Goal: Information Seeking & Learning: Learn about a topic

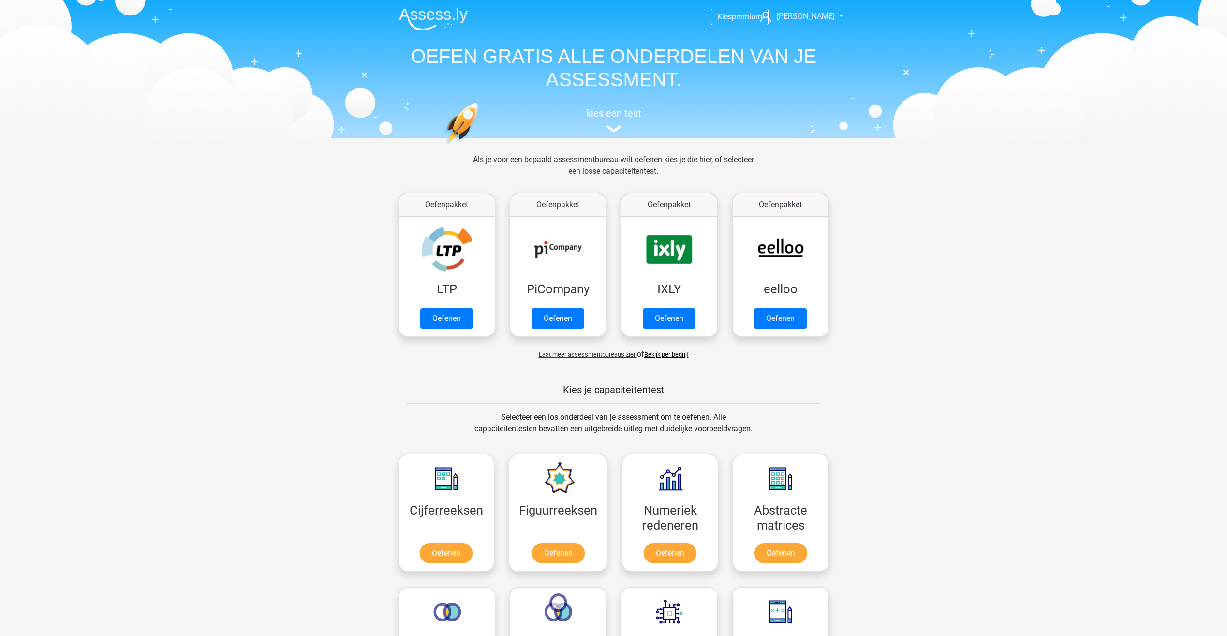
scroll to position [411, 0]
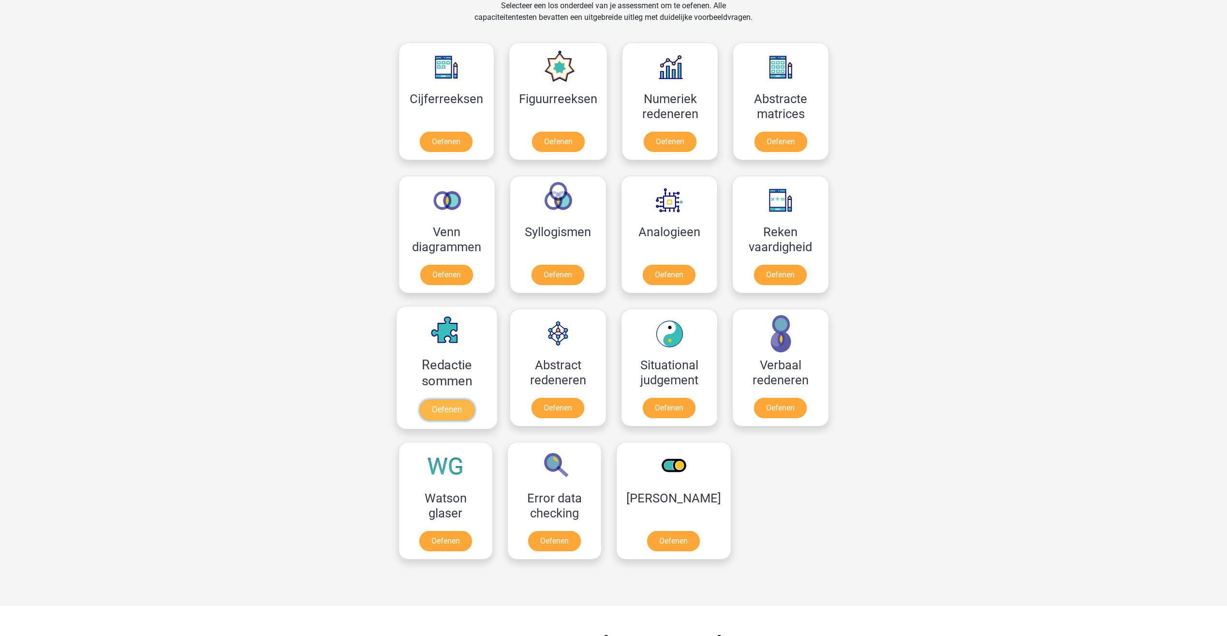
click at [438, 399] on link "Oefenen" at bounding box center [446, 409] width 55 height 21
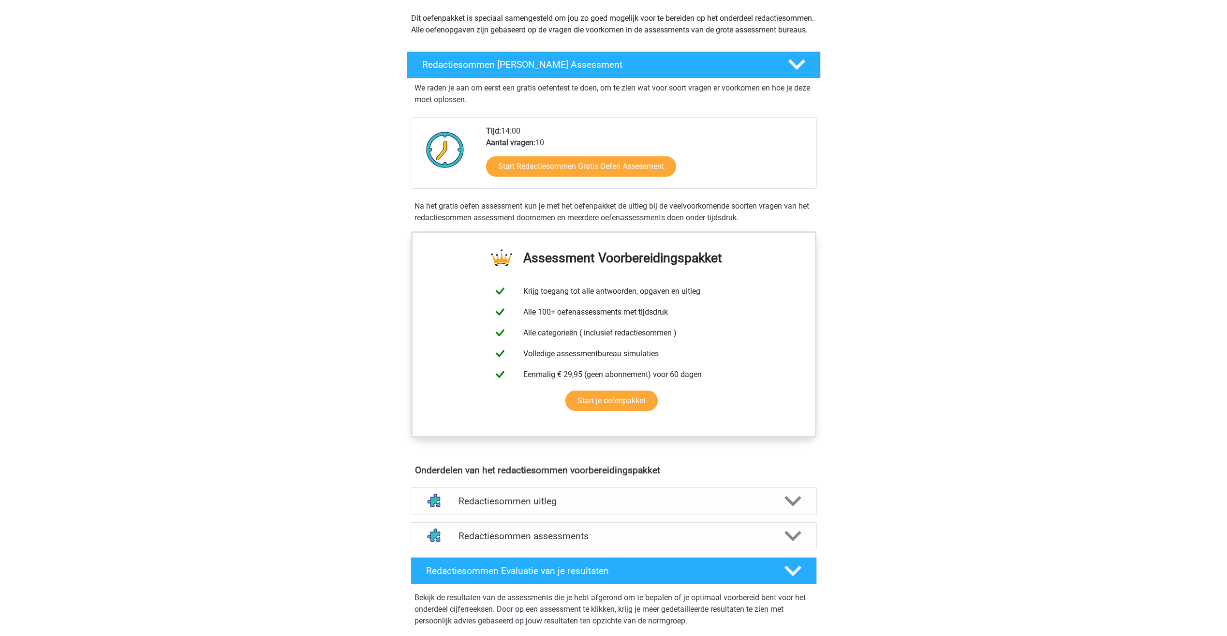
scroll to position [290, 0]
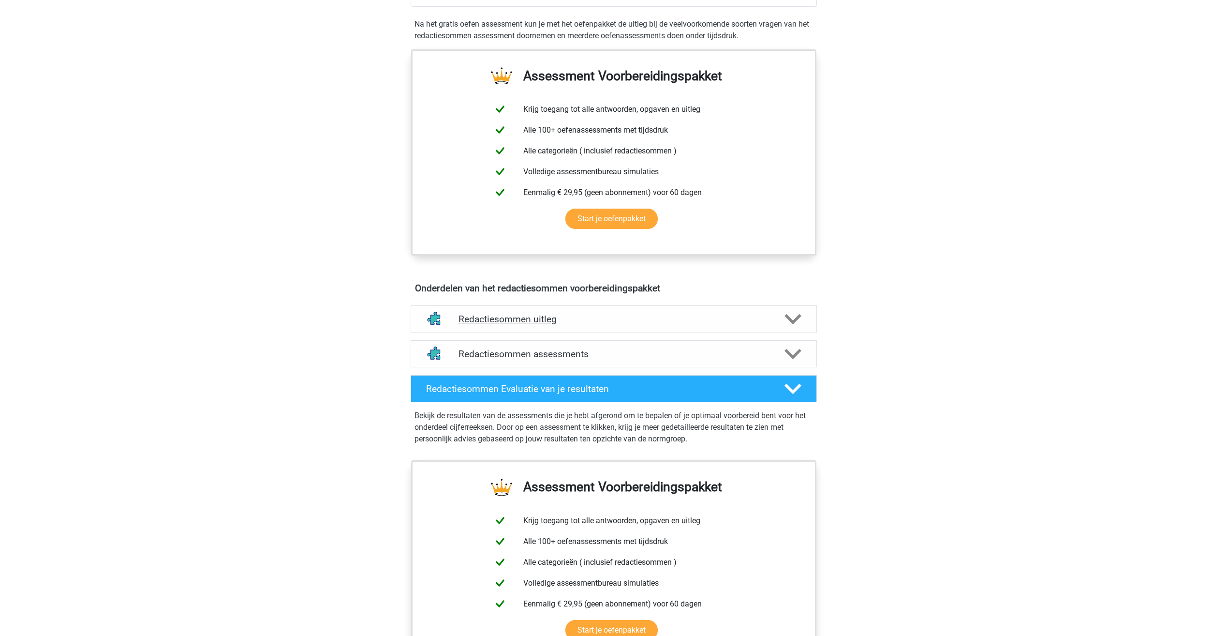
click at [510, 325] on h4 "Redactiesommen uitleg" at bounding box center [613, 318] width 310 height 11
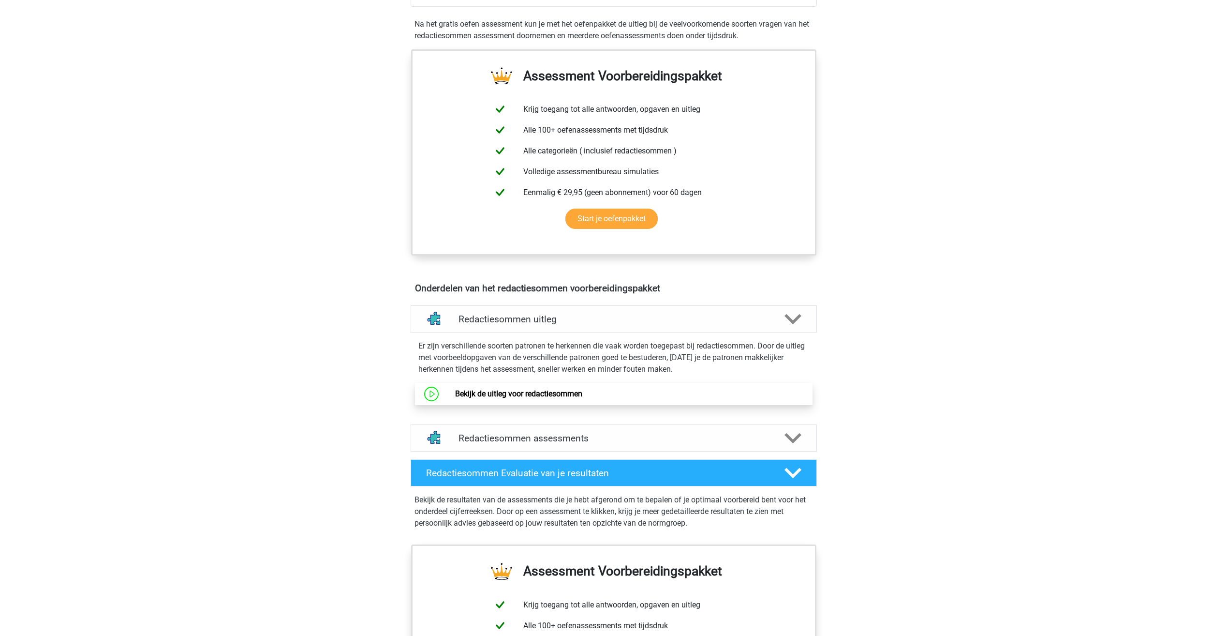
click at [513, 398] on link "Bekijk de uitleg voor redactiesommen" at bounding box center [518, 393] width 127 height 9
click at [576, 443] on h4 "Redactiesommen assessments" at bounding box center [613, 437] width 310 height 11
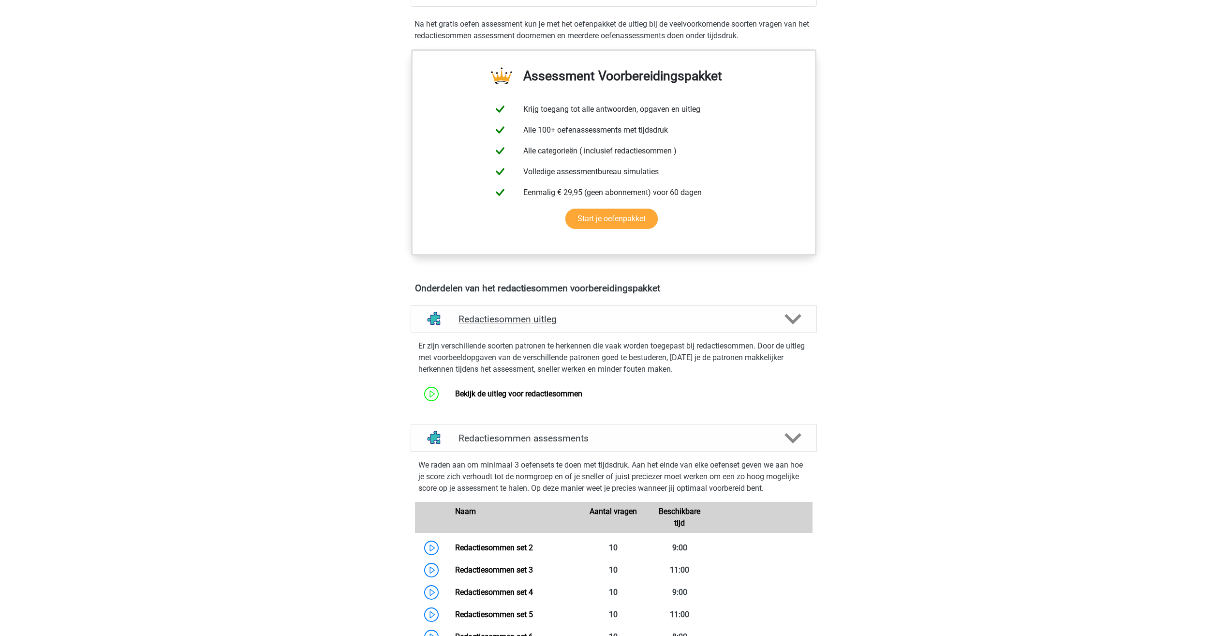
click at [478, 325] on h4 "Redactiesommen uitleg" at bounding box center [613, 318] width 310 height 11
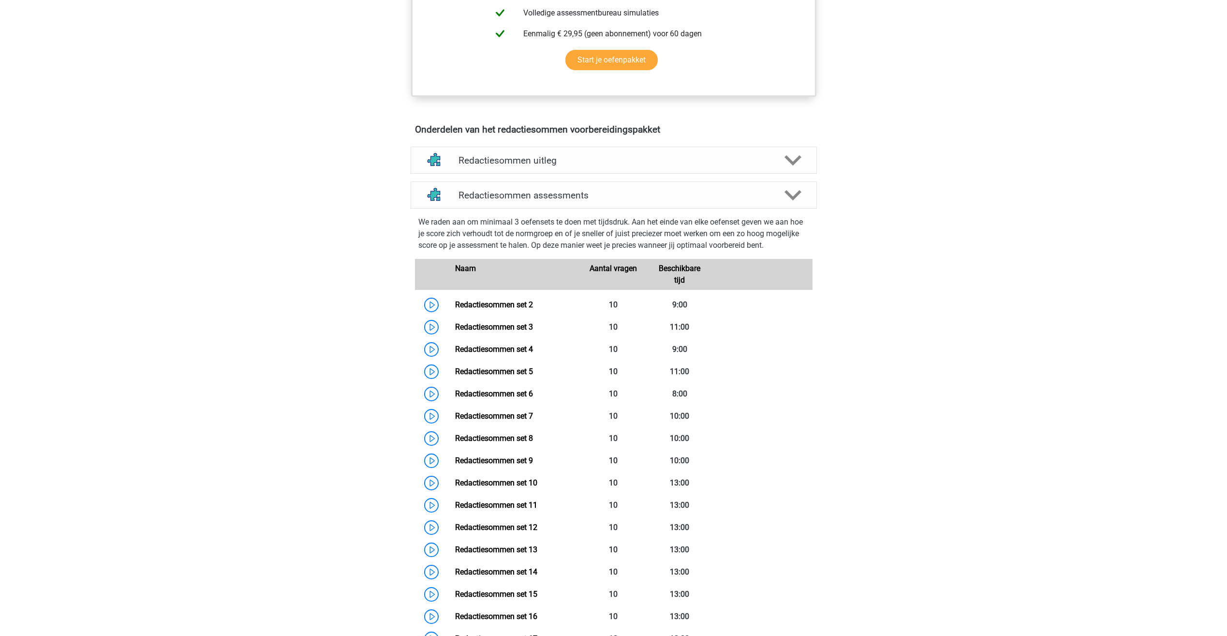
scroll to position [387, 0]
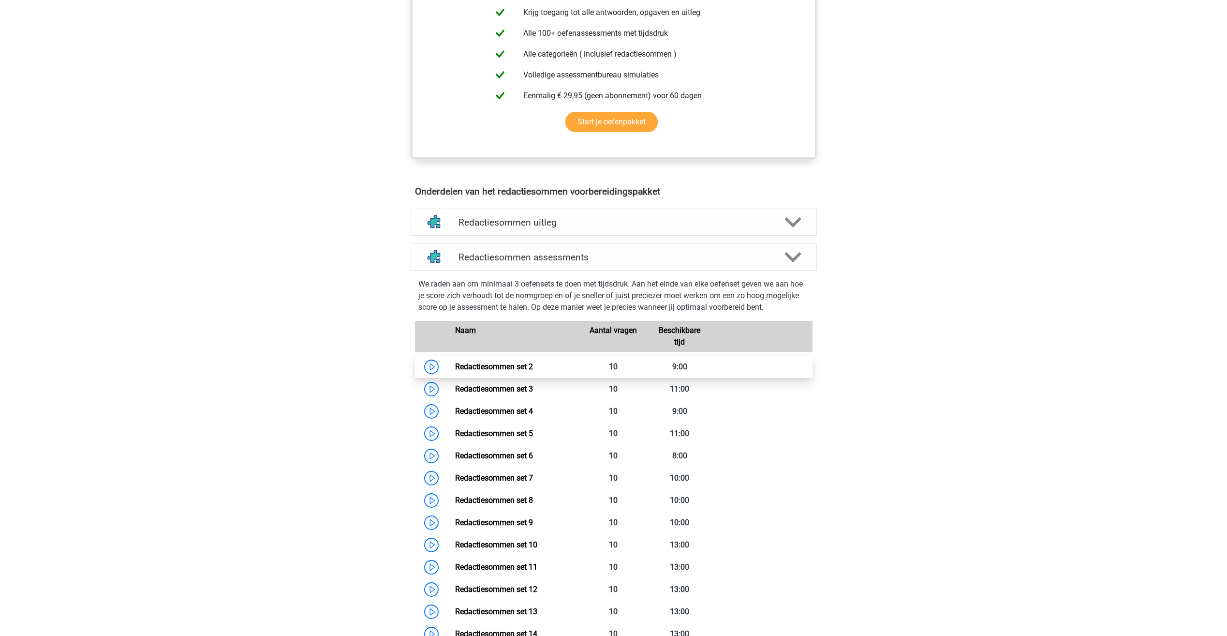
click at [483, 371] on link "Redactiesommen set 2" at bounding box center [494, 366] width 78 height 9
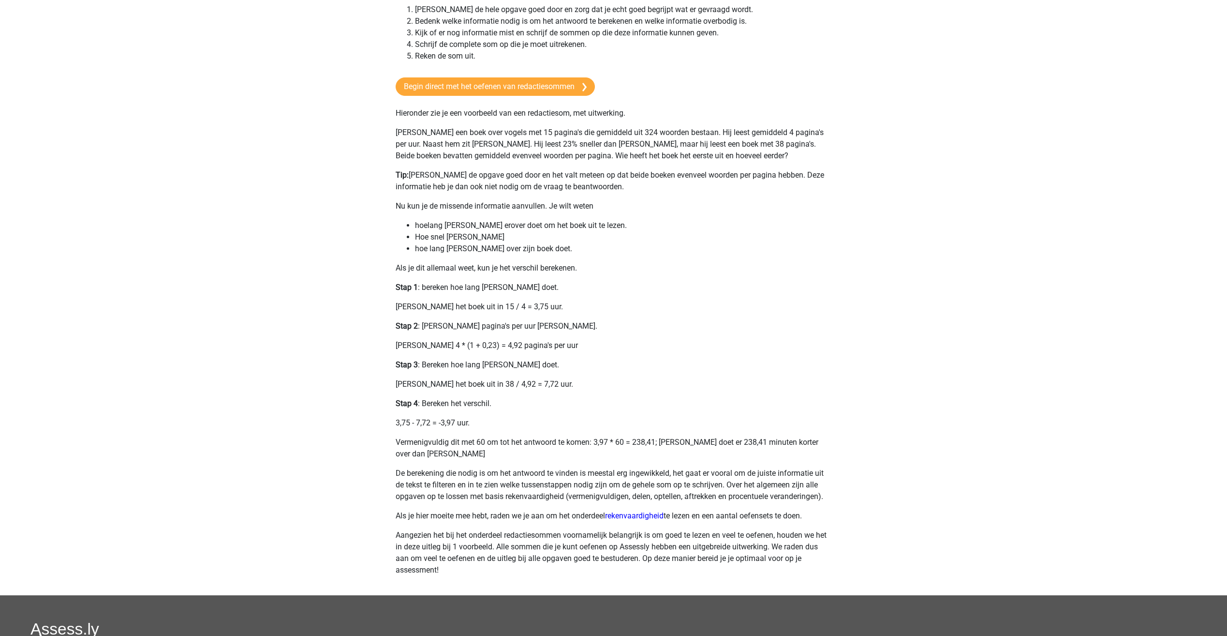
scroll to position [145, 0]
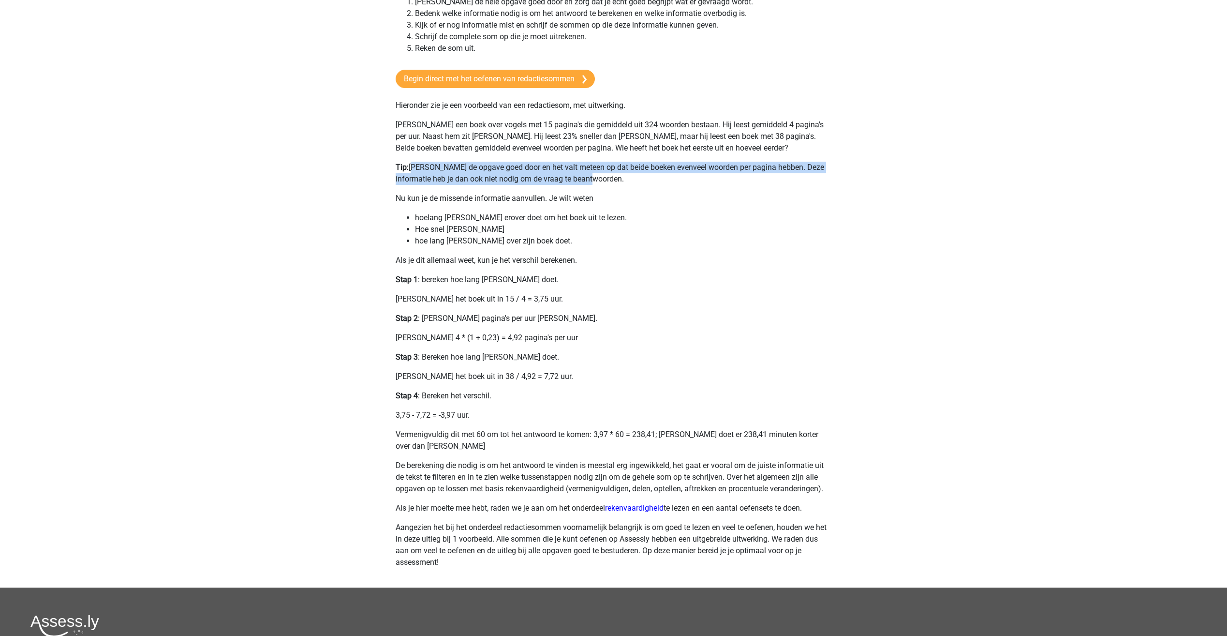
drag, startPoint x: 412, startPoint y: 161, endPoint x: 776, endPoint y: 177, distance: 364.0
click at [776, 177] on div "Redactiesommen zijn sommen verwerkt in een verhaal. Hiermee wordt het vermogen …" at bounding box center [613, 255] width 459 height 665
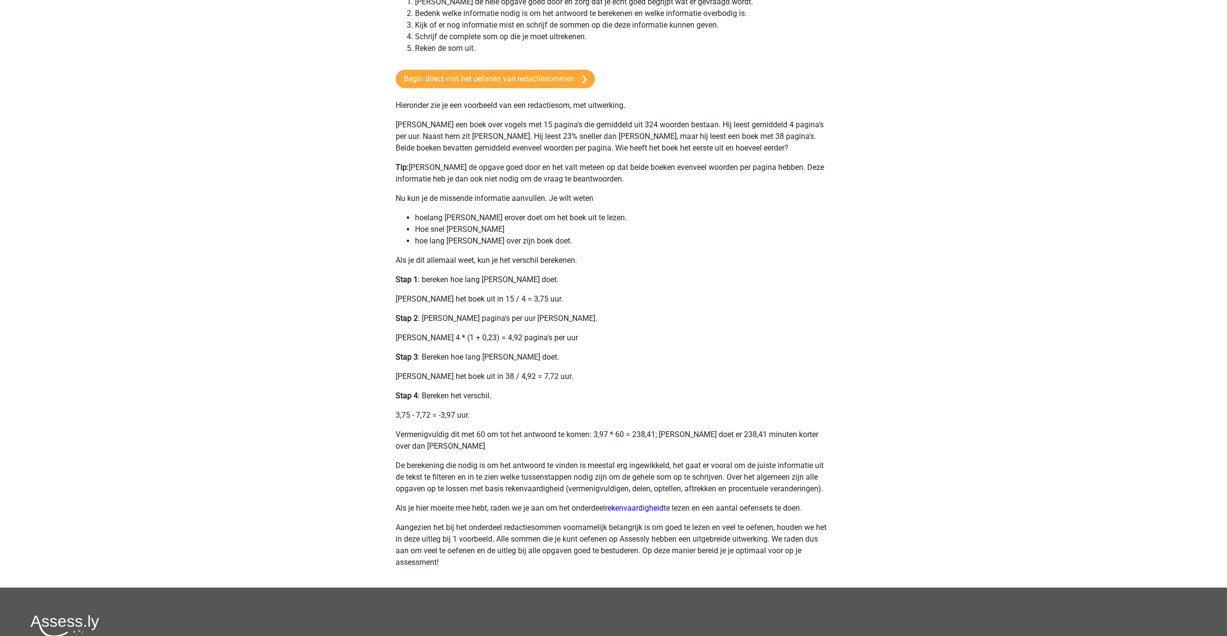
drag, startPoint x: 776, startPoint y: 177, endPoint x: 766, endPoint y: 210, distance: 34.3
click at [766, 210] on div "Redactiesommen zijn sommen verwerkt in een verhaal. Hiermee wordt het vermogen …" at bounding box center [613, 255] width 459 height 665
drag, startPoint x: 436, startPoint y: 184, endPoint x: 598, endPoint y: 190, distance: 161.6
click at [597, 190] on div "Redactiesommen zijn sommen verwerkt in een verhaal. Hiermee wordt het vermogen …" at bounding box center [613, 255] width 459 height 665
drag, startPoint x: 598, startPoint y: 190, endPoint x: 652, endPoint y: 226, distance: 65.2
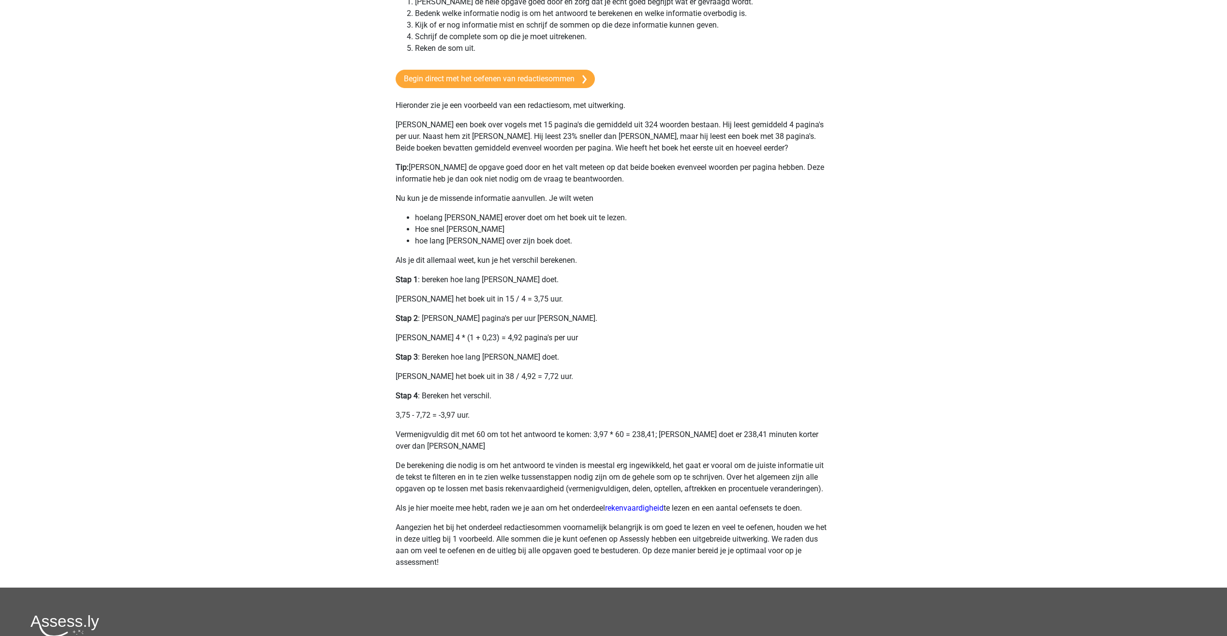
click at [652, 226] on li "Hoe snel Umberto leest" at bounding box center [623, 229] width 417 height 12
drag, startPoint x: 552, startPoint y: 133, endPoint x: 593, endPoint y: 136, distance: 41.2
click at [593, 136] on p "Tom leest een boek over vogels met 15 pagina's die gemiddeld uit 324 woorden be…" at bounding box center [614, 136] width 436 height 35
drag, startPoint x: 593, startPoint y: 136, endPoint x: 532, endPoint y: 205, distance: 92.5
click at [541, 207] on div "Redactiesommen zijn sommen verwerkt in een verhaal. Hiermee wordt het vermogen …" at bounding box center [613, 255] width 459 height 665
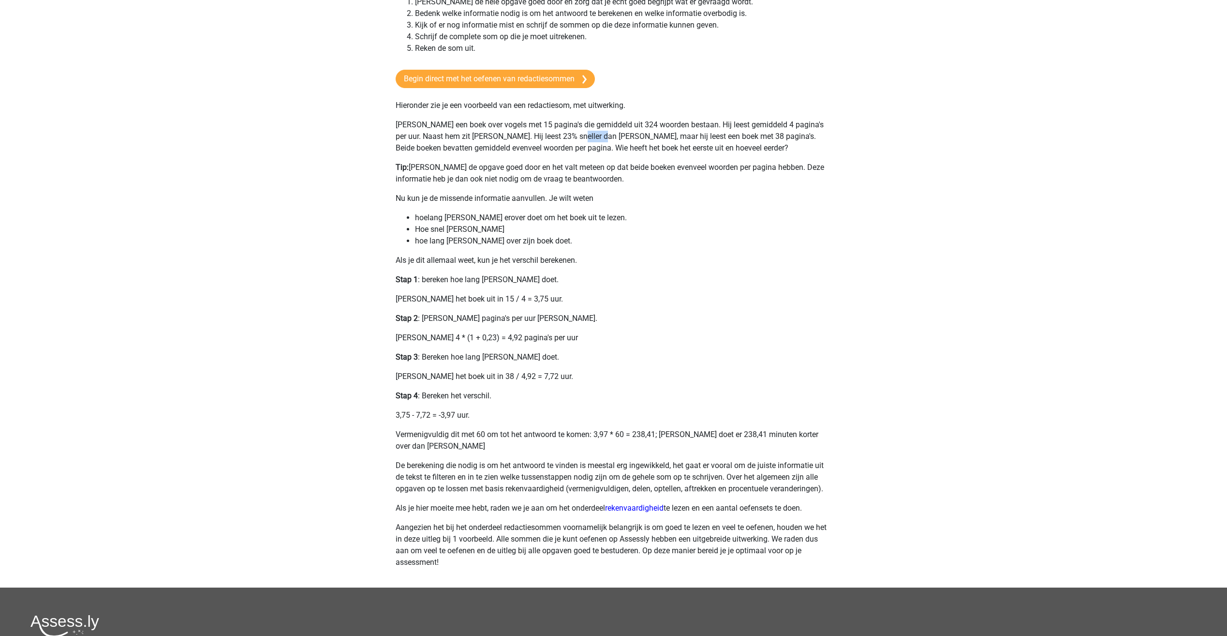
drag, startPoint x: 574, startPoint y: 133, endPoint x: 599, endPoint y: 135, distance: 24.7
click at [599, 135] on p "Tom leest een boek over vogels met 15 pagina's die gemiddeld uit 324 woorden be…" at bounding box center [614, 136] width 436 height 35
drag, startPoint x: 599, startPoint y: 135, endPoint x: 415, endPoint y: 289, distance: 239.6
click at [415, 289] on div "Redactiesommen zijn sommen verwerkt in een verhaal. Hiermee wordt het vermogen …" at bounding box center [613, 255] width 459 height 665
drag, startPoint x: 415, startPoint y: 289, endPoint x: 425, endPoint y: 222, distance: 67.9
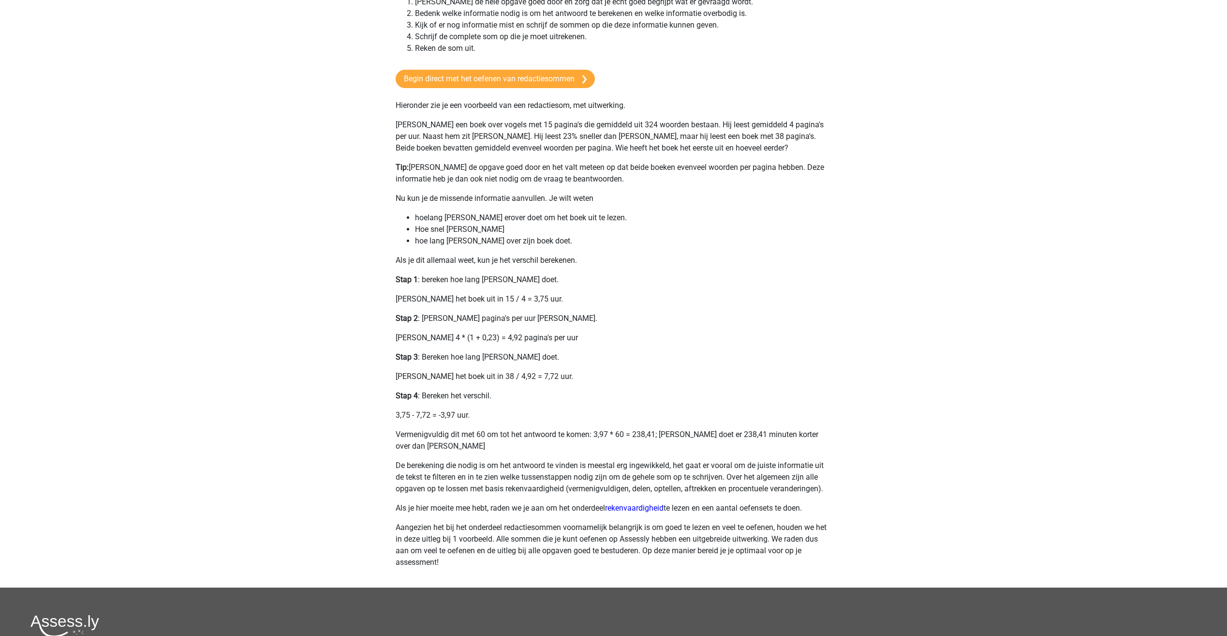
click at [414, 218] on ul "hoelang Tom erover doet om het boek uit te lezen. Hoe snel Umberto leest hoe la…" at bounding box center [614, 229] width 436 height 35
drag, startPoint x: 445, startPoint y: 211, endPoint x: 578, endPoint y: 213, distance: 132.5
click at [578, 213] on div "Redactiesommen zijn sommen verwerkt in een verhaal. Hiermee wordt het vermogen …" at bounding box center [613, 255] width 459 height 665
drag, startPoint x: 578, startPoint y: 213, endPoint x: 420, endPoint y: 256, distance: 163.4
click at [420, 256] on p "Als je dit allemaal weet, kun je het verschil berekenen." at bounding box center [614, 260] width 436 height 12
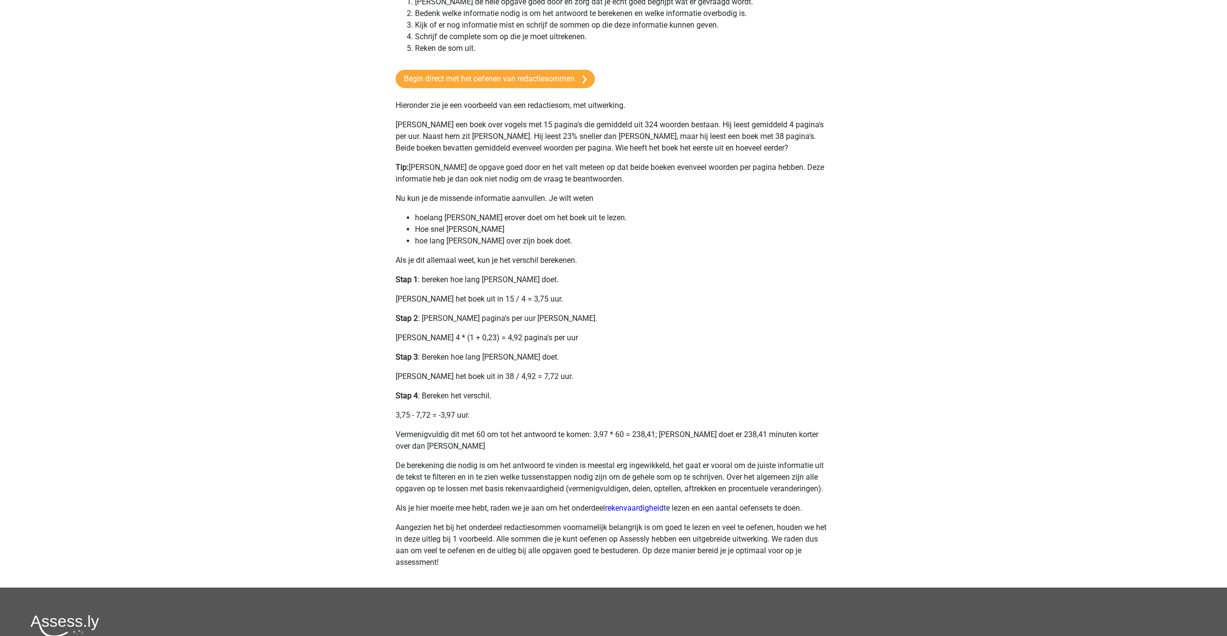
drag, startPoint x: 420, startPoint y: 256, endPoint x: 402, endPoint y: 231, distance: 30.5
click at [402, 231] on ul "hoelang Tom erover doet om het boek uit te lezen. Hoe snel Umberto leest hoe la…" at bounding box center [614, 229] width 436 height 35
drag, startPoint x: 400, startPoint y: 266, endPoint x: 573, endPoint y: 264, distance: 173.2
click at [573, 264] on p "Als je dit allemaal weet, kun je het verschil berekenen." at bounding box center [614, 260] width 436 height 12
drag, startPoint x: 573, startPoint y: 264, endPoint x: 520, endPoint y: 275, distance: 54.0
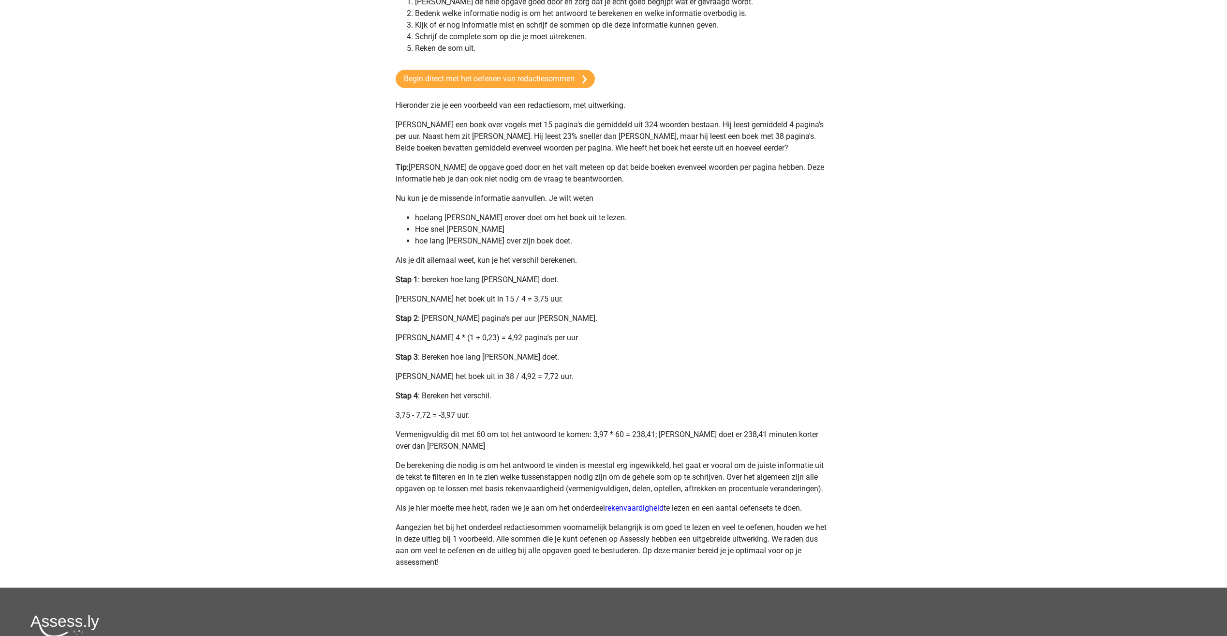
click at [567, 274] on p "Stap 1 : bereken hoe lang Tom erover doet." at bounding box center [614, 280] width 436 height 12
drag, startPoint x: 433, startPoint y: 281, endPoint x: 538, endPoint y: 283, distance: 105.5
click at [538, 283] on p "Stap 1 : bereken hoe lang Tom erover doet." at bounding box center [614, 280] width 436 height 12
drag, startPoint x: 538, startPoint y: 283, endPoint x: 508, endPoint y: 306, distance: 38.0
click at [514, 304] on p "Tom leest het boek uit in 15 / 4 = 3,75 uur." at bounding box center [614, 299] width 436 height 12
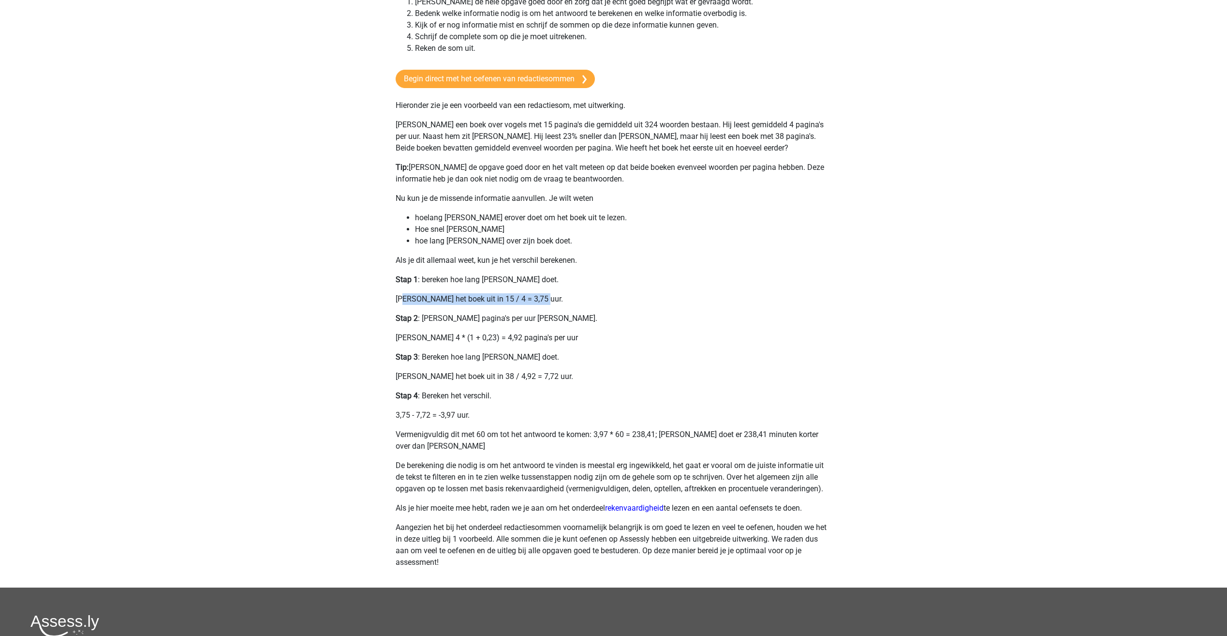
drag, startPoint x: 406, startPoint y: 298, endPoint x: 545, endPoint y: 302, distance: 138.9
click at [545, 302] on p "Tom leest het boek uit in 15 / 4 = 3,75 uur." at bounding box center [614, 299] width 436 height 12
drag, startPoint x: 545, startPoint y: 302, endPoint x: 547, endPoint y: 310, distance: 8.3
click at [560, 304] on p "Tom leest het boek uit in 15 / 4 = 3,75 uur." at bounding box center [614, 299] width 436 height 12
drag, startPoint x: 442, startPoint y: 317, endPoint x: 584, endPoint y: 314, distance: 142.2
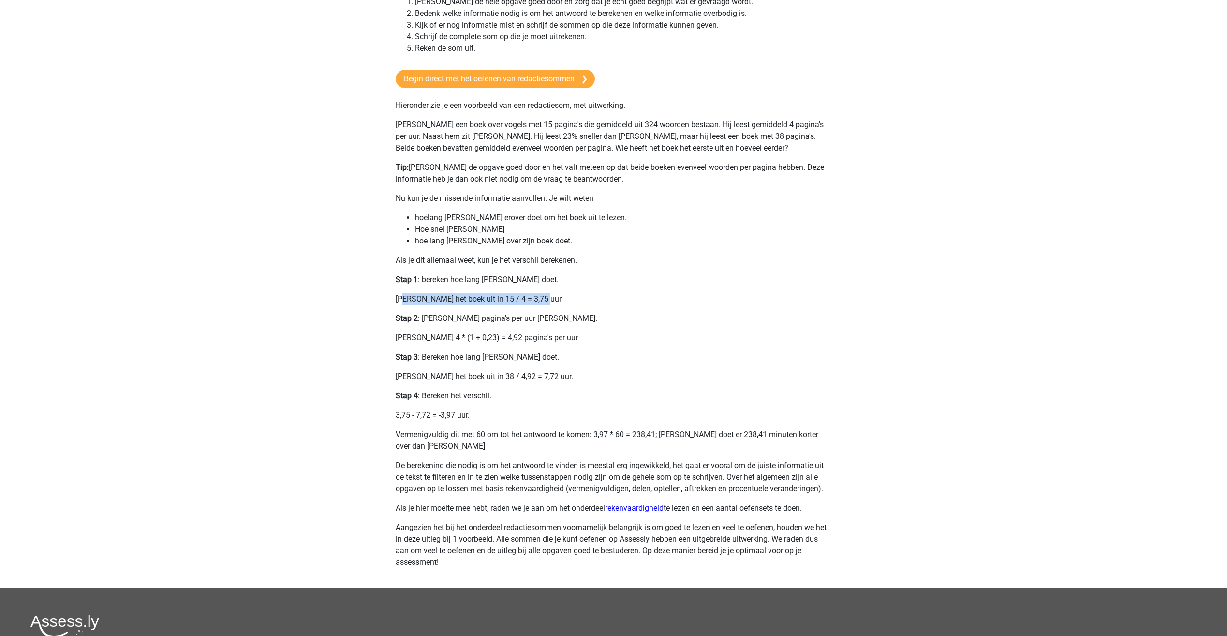
click at [584, 314] on p "Stap 2 : bereken hoeveel pagina's per uur Umberto leest." at bounding box center [614, 318] width 436 height 12
click at [416, 357] on b "Stap 3" at bounding box center [407, 356] width 22 height 9
drag, startPoint x: 396, startPoint y: 338, endPoint x: 571, endPoint y: 342, distance: 175.6
click at [571, 342] on p "Umberto leest 4 * (1 + 0,23) = 4,92 pagina's per uur" at bounding box center [614, 338] width 436 height 12
drag, startPoint x: 571, startPoint y: 342, endPoint x: 554, endPoint y: 355, distance: 21.2
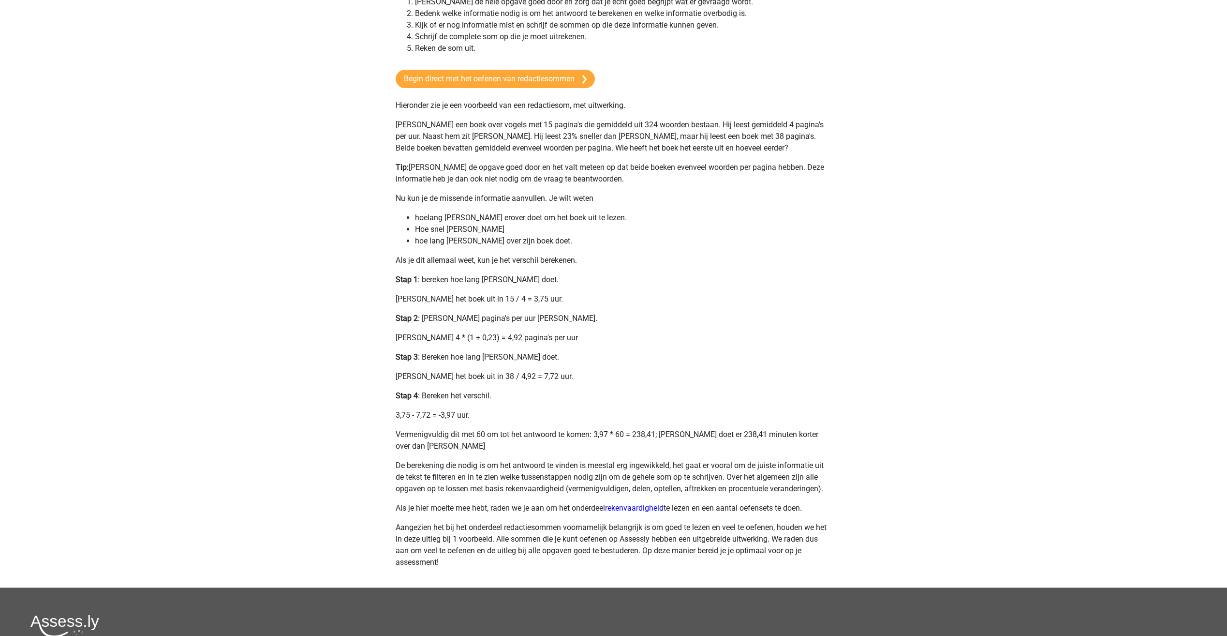
click at [554, 355] on p "Stap 3 : Bereken hoe lang Umberto erover doet." at bounding box center [614, 357] width 436 height 12
click at [431, 366] on div "Redactiesommen zijn sommen verwerkt in een verhaal. Hiermee wordt het vermogen …" at bounding box center [613, 255] width 459 height 665
drag, startPoint x: 429, startPoint y: 359, endPoint x: 554, endPoint y: 365, distance: 124.5
click at [554, 365] on div "Redactiesommen zijn sommen verwerkt in een verhaal. Hiermee wordt het vermogen …" at bounding box center [613, 255] width 459 height 665
drag, startPoint x: 554, startPoint y: 365, endPoint x: 530, endPoint y: 386, distance: 31.9
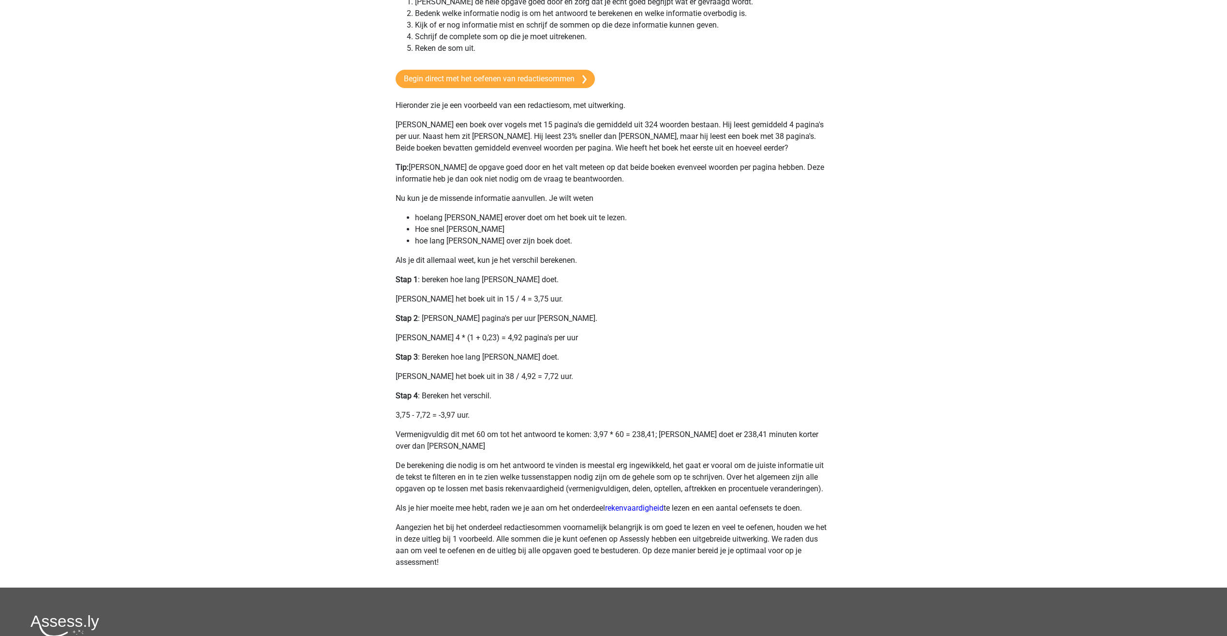
click at [537, 386] on div "Redactiesommen zijn sommen verwerkt in een verhaal. Hiermee wordt het vermogen …" at bounding box center [613, 255] width 459 height 665
drag, startPoint x: 412, startPoint y: 376, endPoint x: 559, endPoint y: 384, distance: 147.3
click at [559, 384] on div "Redactiesommen zijn sommen verwerkt in een verhaal. Hiermee wordt het vermogen …" at bounding box center [613, 255] width 459 height 665
click at [446, 416] on p "3,75 - 7,72 = -3,97 uur." at bounding box center [614, 415] width 436 height 12
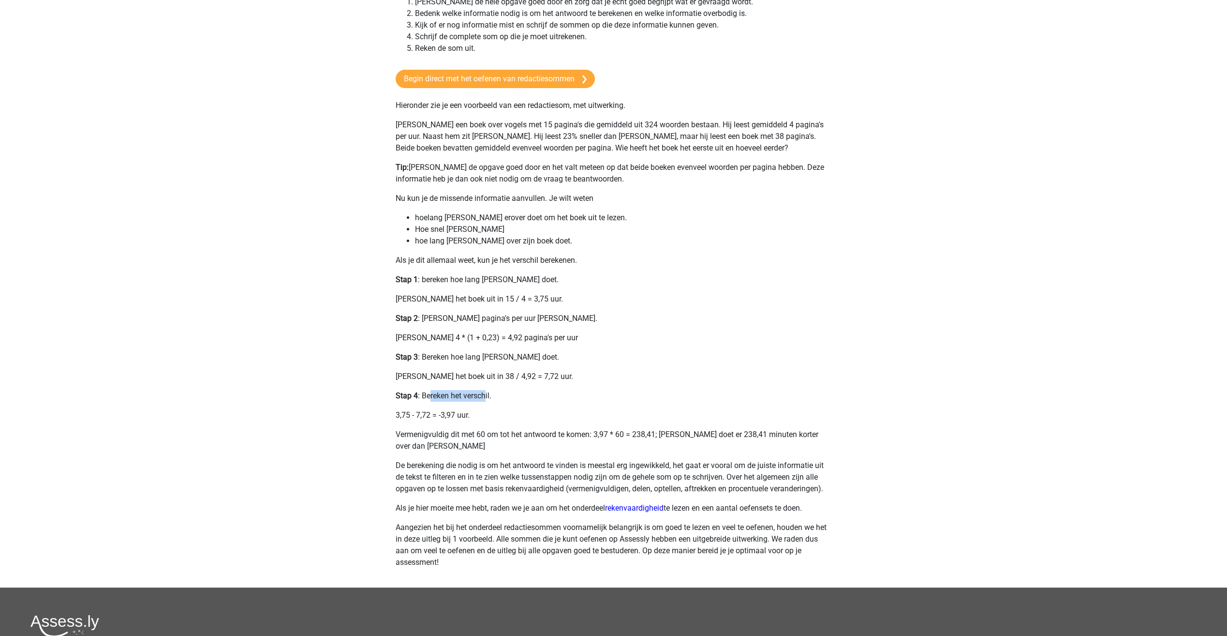
drag, startPoint x: 429, startPoint y: 398, endPoint x: 485, endPoint y: 397, distance: 55.1
click at [485, 397] on p "Stap 4 : Bereken het verschil." at bounding box center [614, 396] width 436 height 12
drag, startPoint x: 485, startPoint y: 397, endPoint x: 442, endPoint y: 421, distance: 48.7
click at [442, 421] on p "3,75 - 7,72 = -3,97 uur." at bounding box center [614, 415] width 436 height 12
drag, startPoint x: 443, startPoint y: 416, endPoint x: 481, endPoint y: 419, distance: 38.8
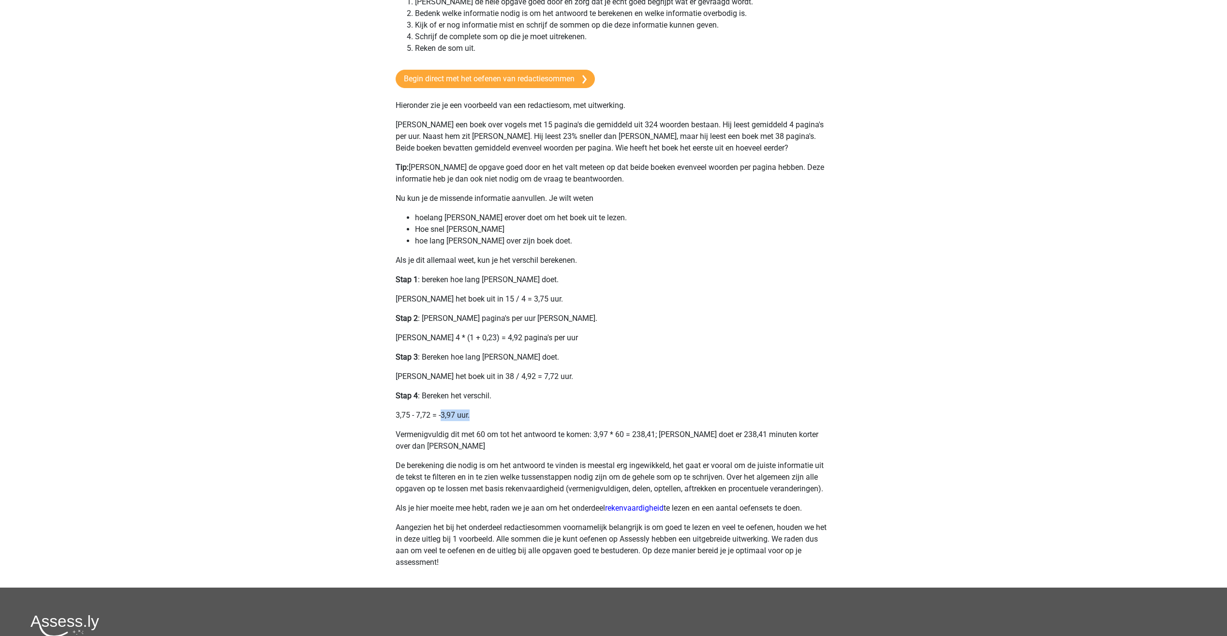
click at [481, 419] on p "3,75 - 7,72 = -3,97 uur." at bounding box center [614, 415] width 436 height 12
drag, startPoint x: 481, startPoint y: 419, endPoint x: 406, endPoint y: 438, distance: 77.4
click at [406, 438] on p "Vermenigvuldig dit met 60 om tot het antwoord te komen: 3,97 * 60 = 238,41; Tom…" at bounding box center [614, 440] width 436 height 23
drag, startPoint x: 439, startPoint y: 433, endPoint x: 807, endPoint y: 439, distance: 368.6
click at [807, 439] on p "Vermenigvuldig dit met 60 om tot het antwoord te komen: 3,97 * 60 = 238,41; Tom…" at bounding box center [614, 440] width 436 height 23
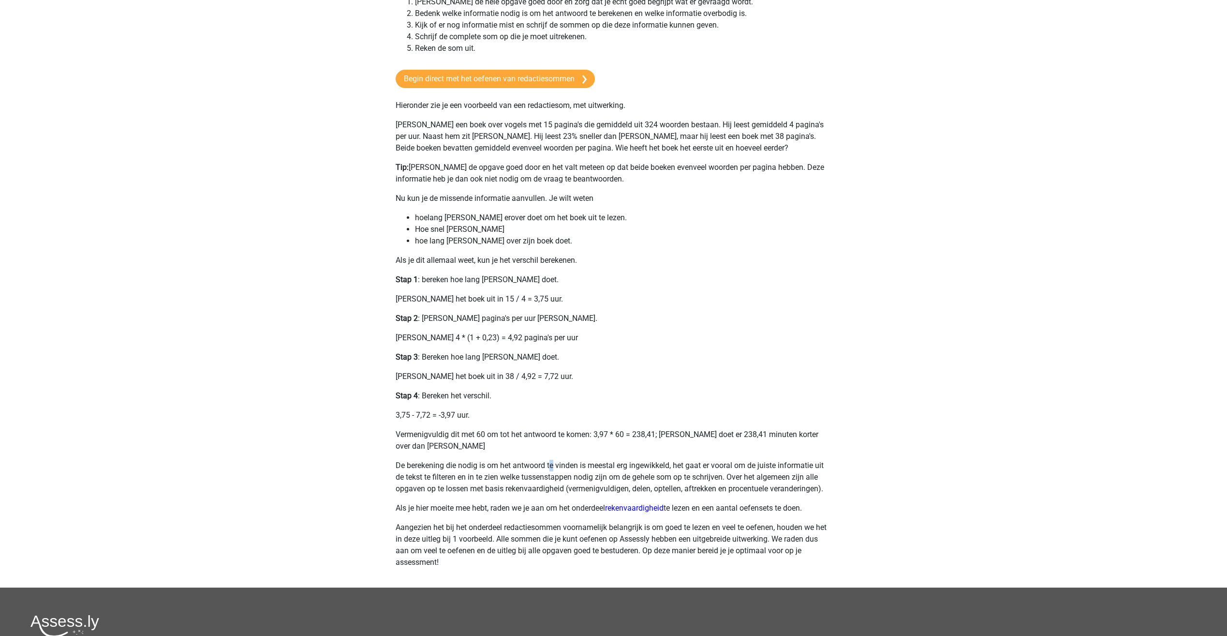
click at [553, 453] on div "Redactiesommen zijn sommen verwerkt in een verhaal. Hiermee wordt het vermogen …" at bounding box center [613, 255] width 459 height 665
click at [606, 343] on p "Umberto leest 4 * (1 + 0,23) = 4,92 pagina's per uur" at bounding box center [614, 338] width 436 height 12
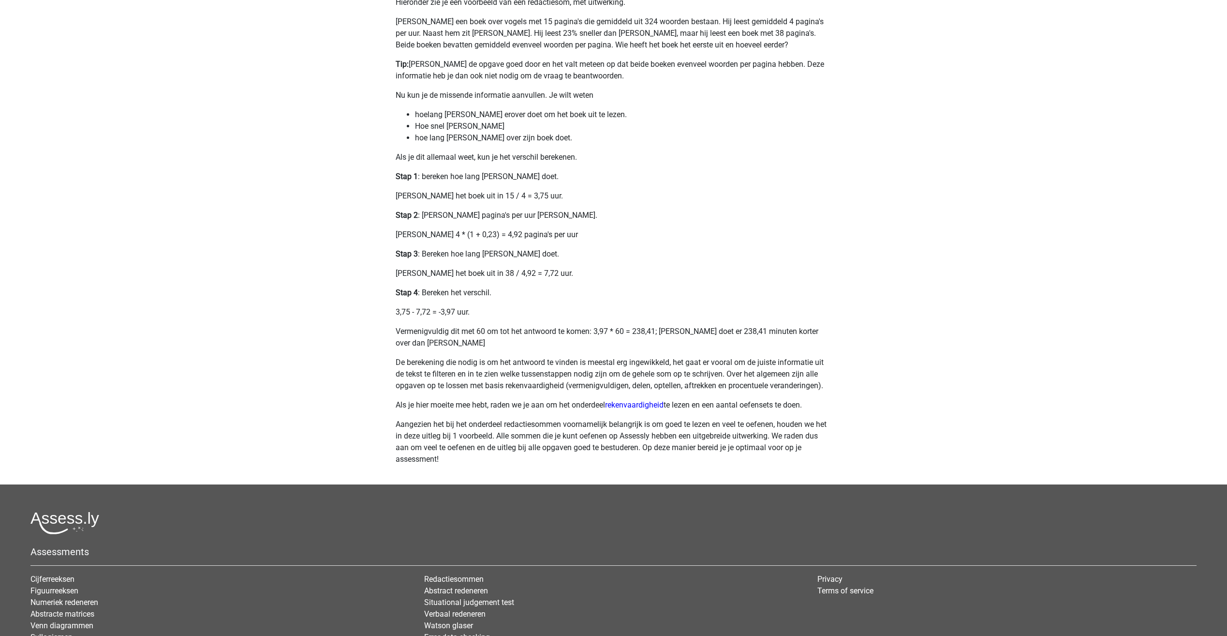
scroll to position [352, 0]
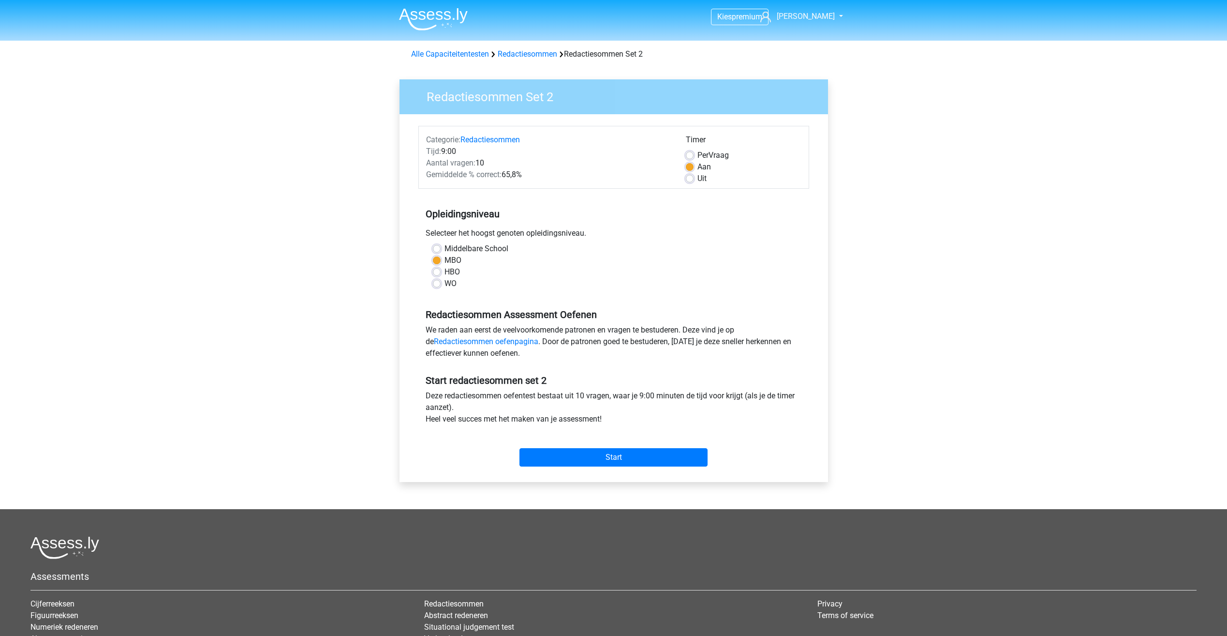
click at [697, 179] on label "Uit" at bounding box center [701, 179] width 9 height 12
click at [690, 179] on input "Uit" at bounding box center [690, 178] width 8 height 10
radio input "true"
click at [684, 454] on input "Start" at bounding box center [613, 457] width 188 height 18
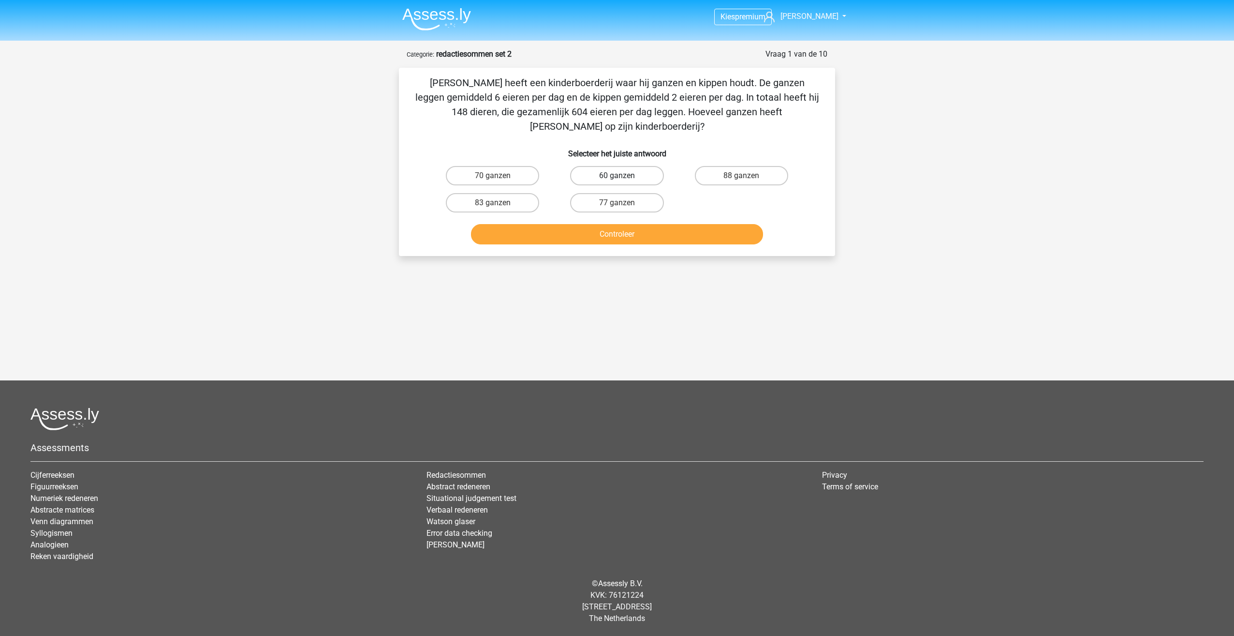
click at [618, 168] on label "60 ganzen" at bounding box center [616, 175] width 93 height 19
click at [618, 176] on input "60 ganzen" at bounding box center [620, 179] width 6 height 6
radio input "true"
click at [550, 224] on button "Controleer" at bounding box center [617, 234] width 293 height 20
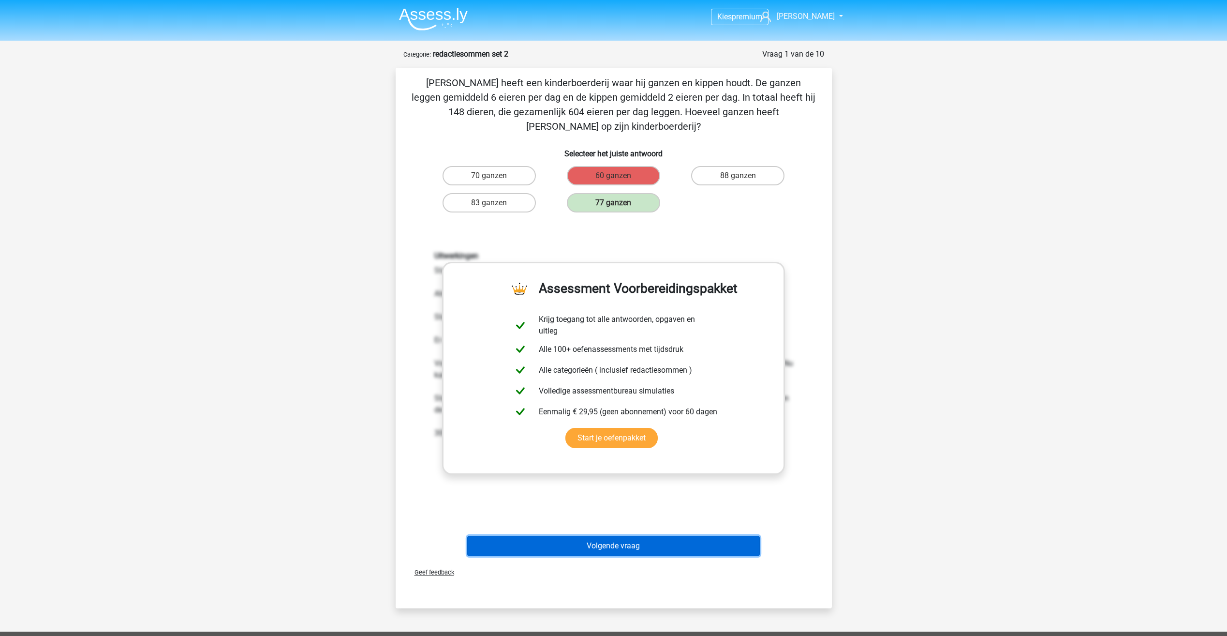
click at [601, 535] on button "Volgende vraag" at bounding box center [613, 545] width 293 height 20
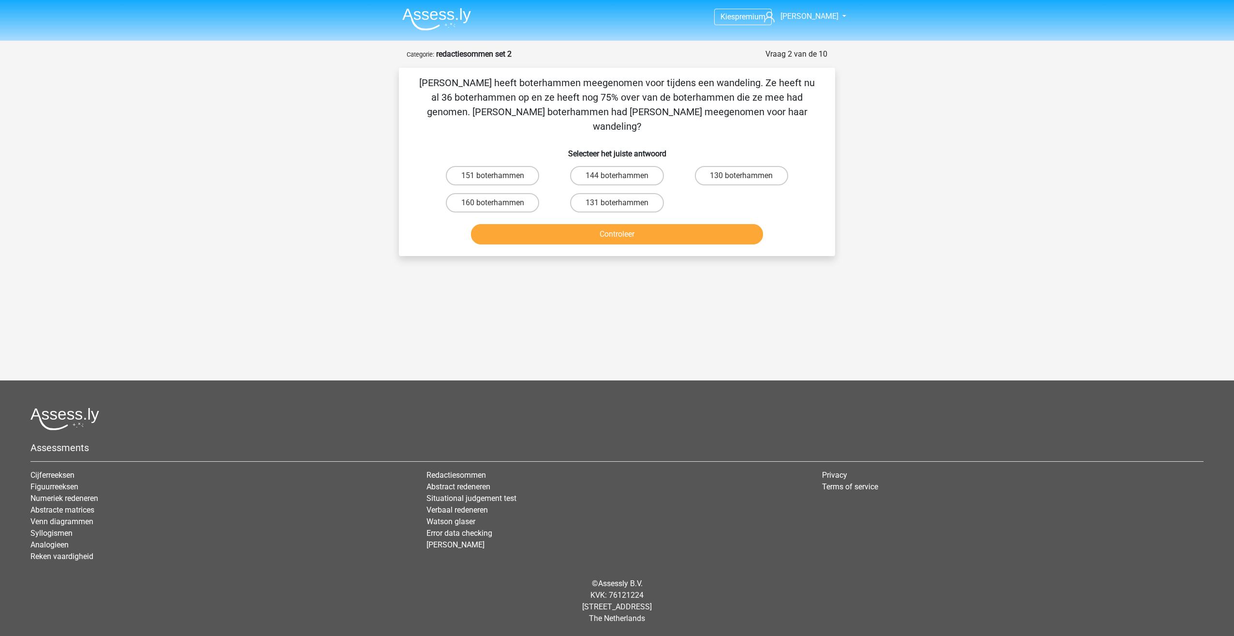
click at [447, 11] on img at bounding box center [436, 19] width 69 height 23
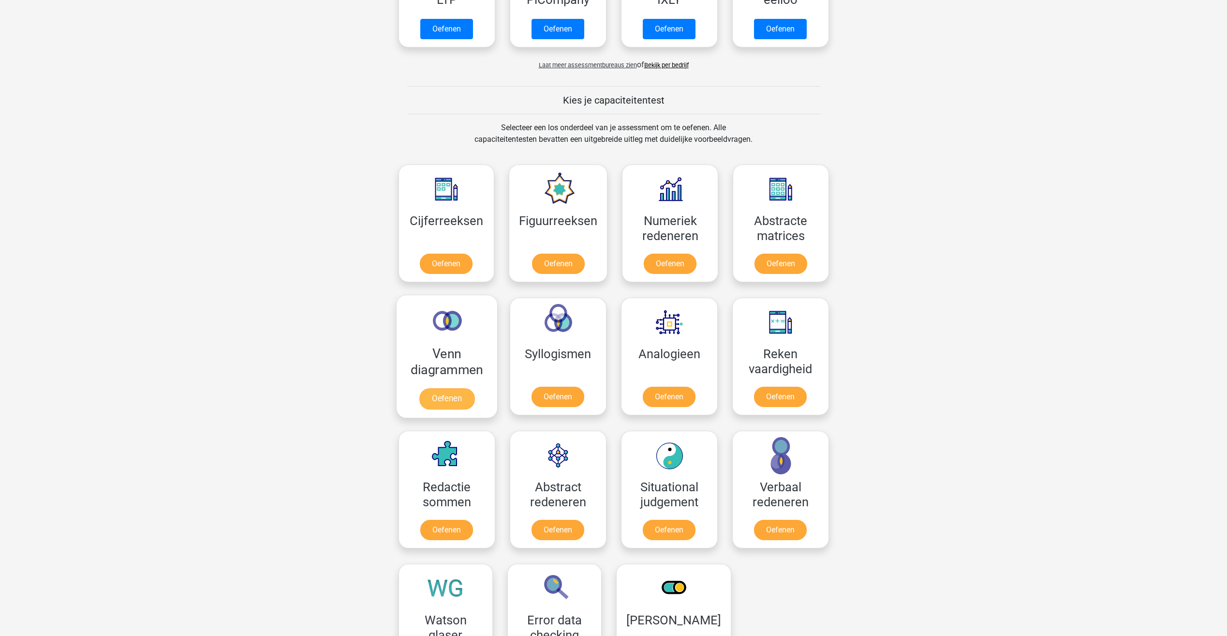
scroll to position [290, 0]
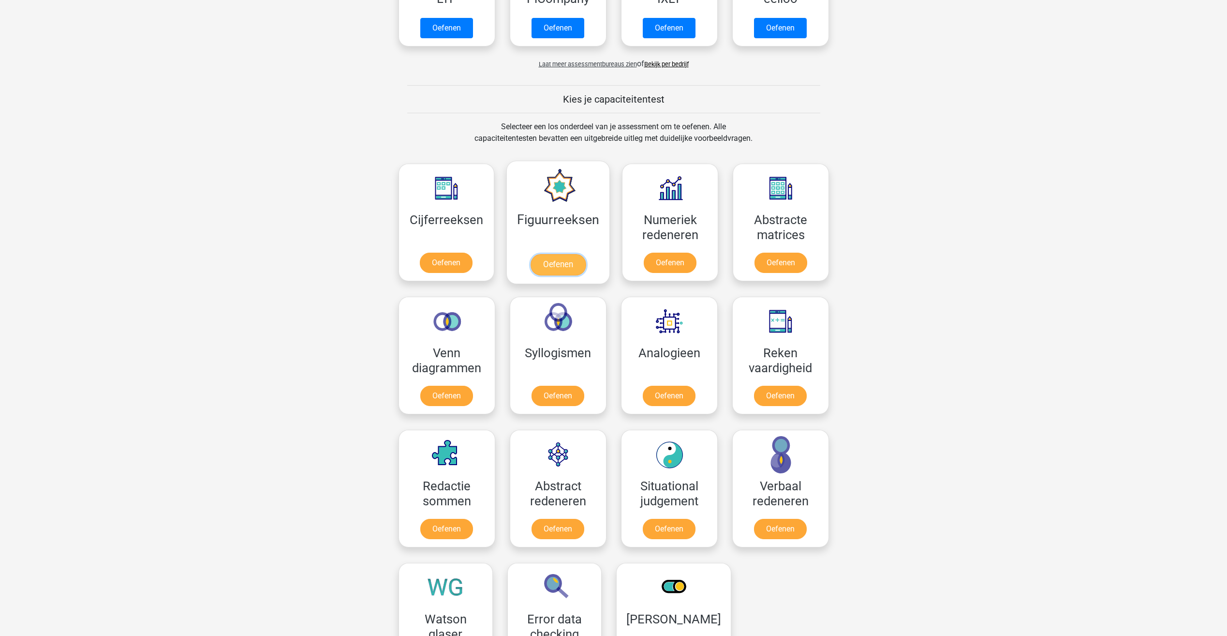
click at [539, 254] on link "Oefenen" at bounding box center [558, 264] width 55 height 21
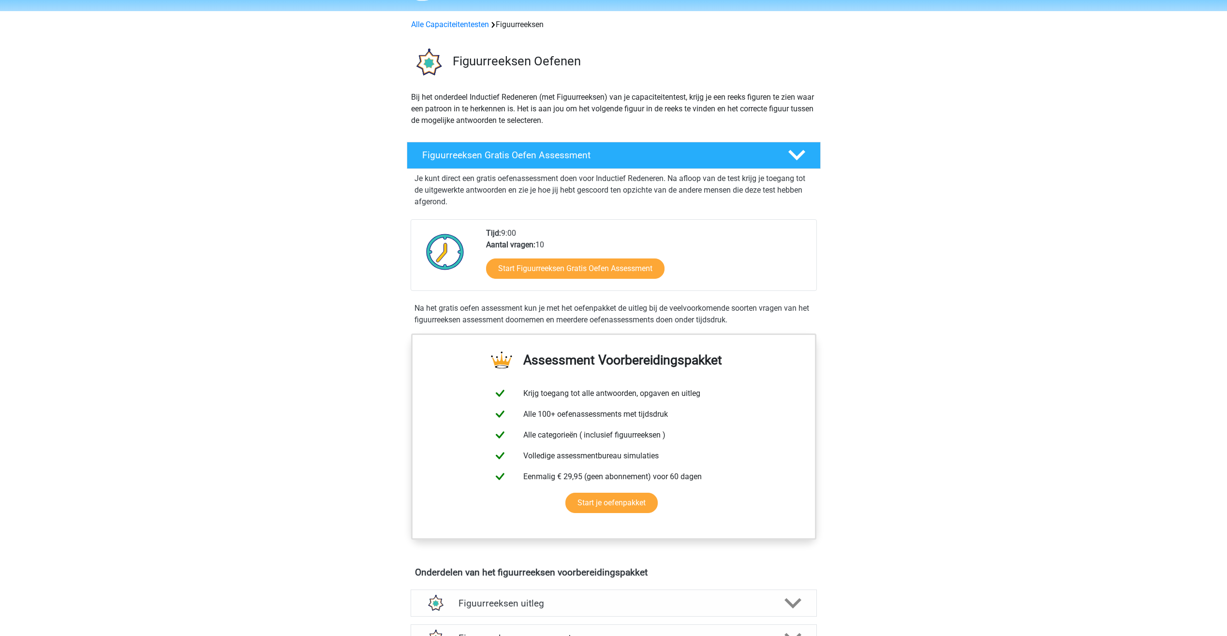
scroll to position [387, 0]
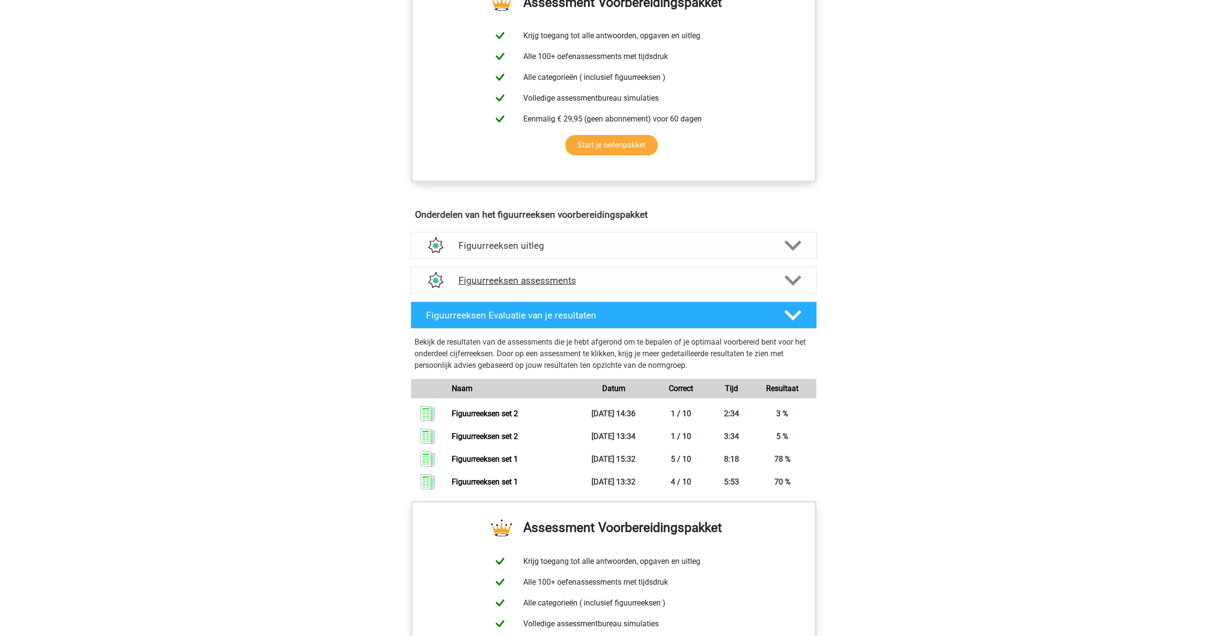
click at [466, 292] on div "Figuurreeksen assessments" at bounding box center [614, 279] width 406 height 27
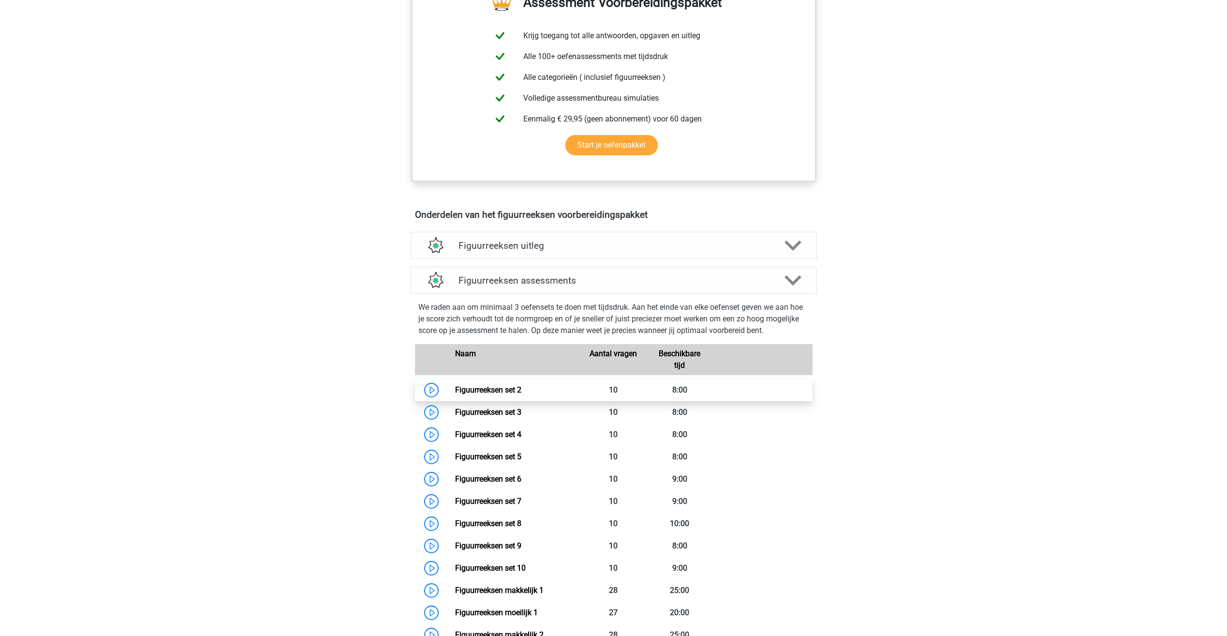
click at [490, 391] on link "Figuurreeksen set 2" at bounding box center [488, 389] width 66 height 9
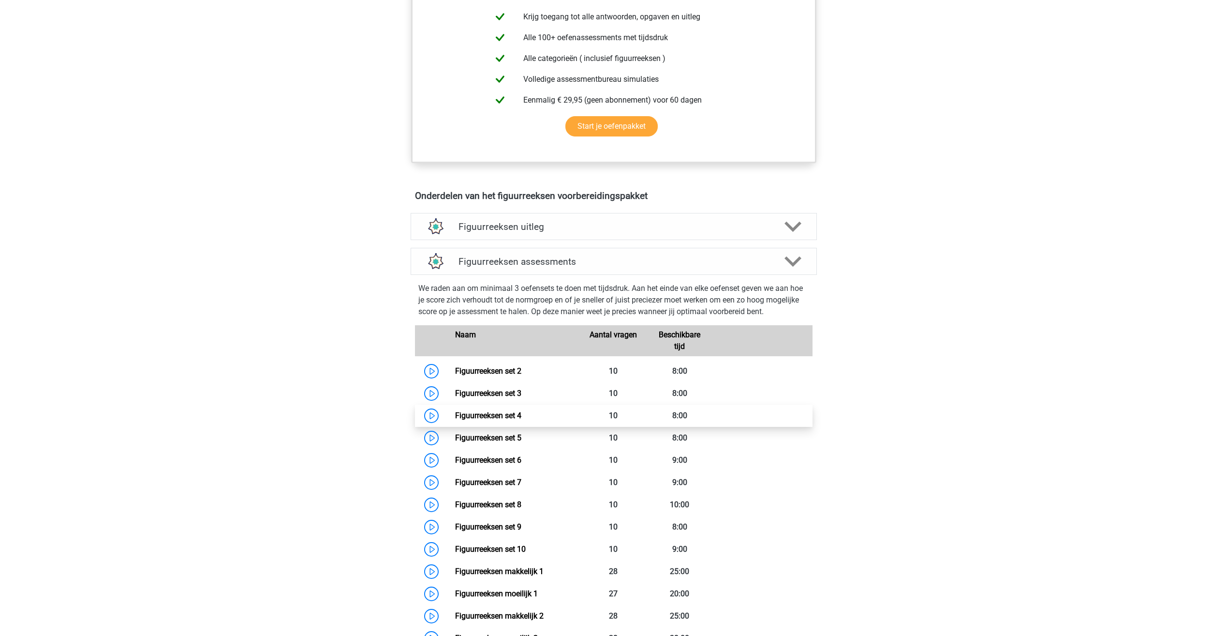
scroll to position [435, 0]
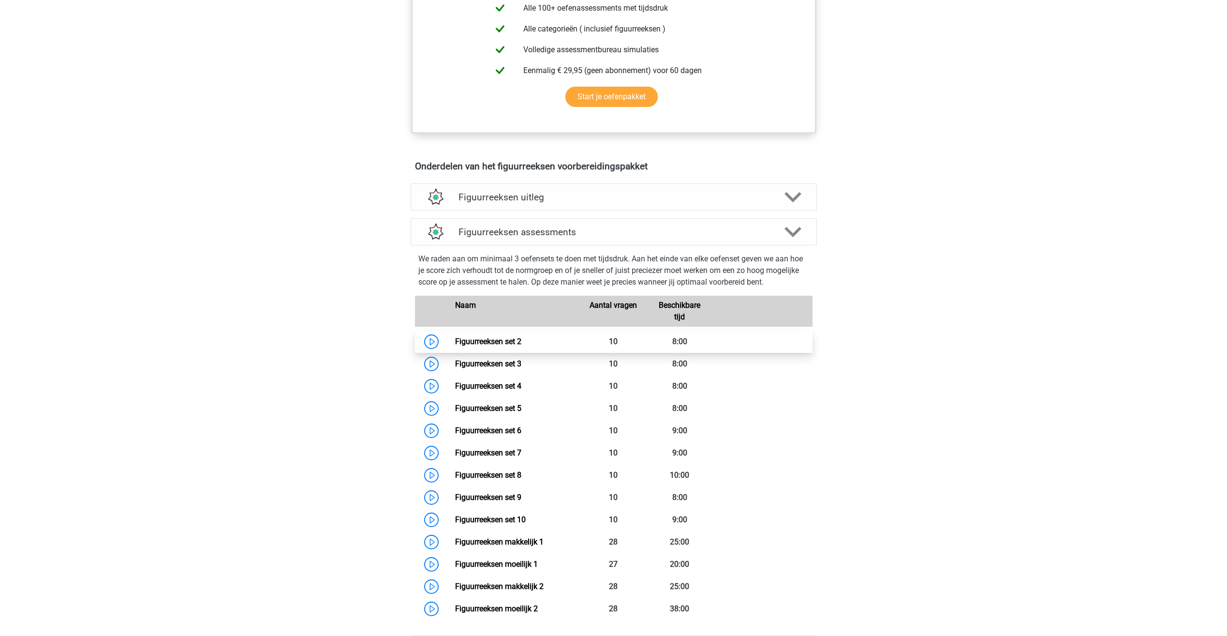
click at [476, 337] on link "Figuurreeksen set 2" at bounding box center [488, 341] width 66 height 9
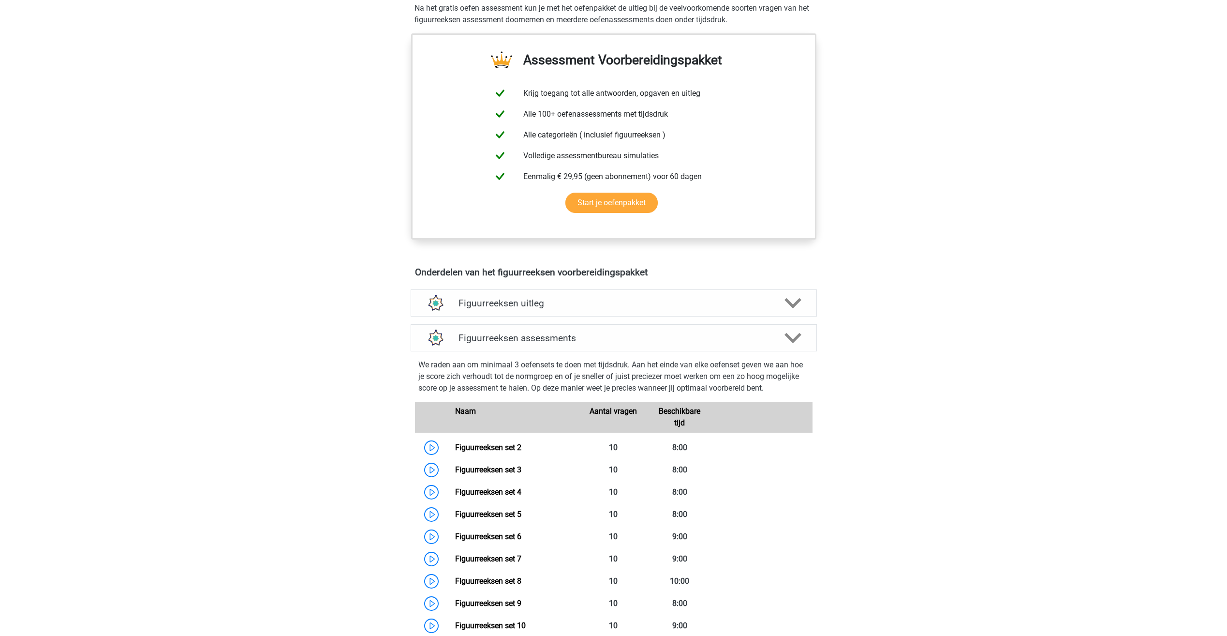
scroll to position [387, 0]
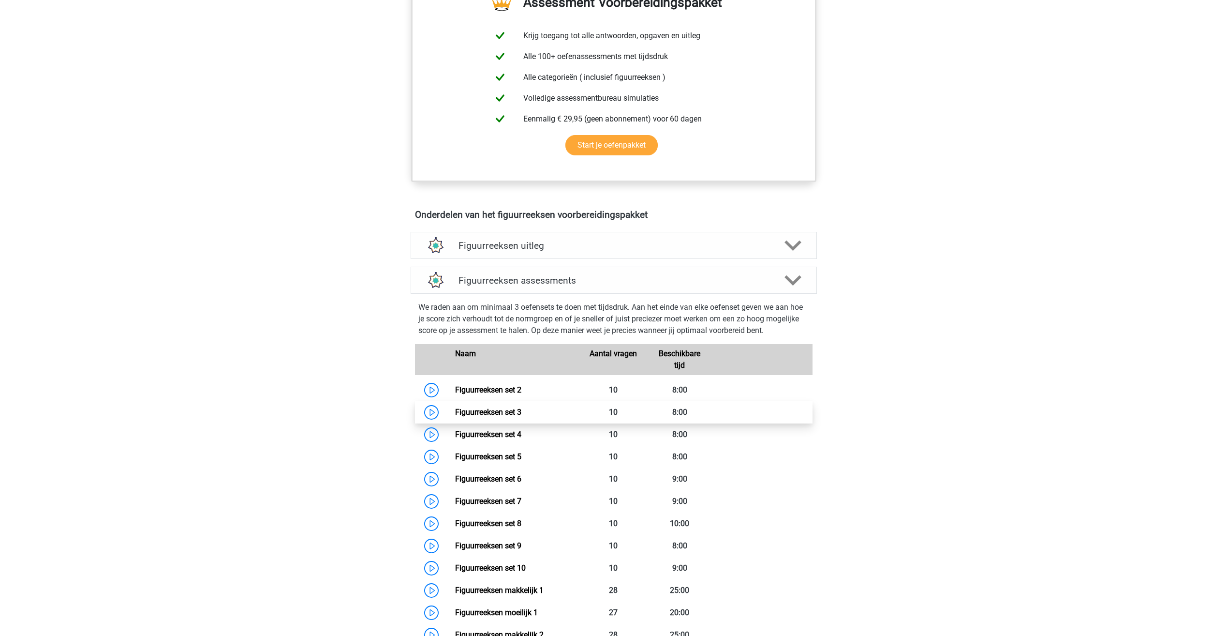
click at [505, 416] on link "Figuurreeksen set 3" at bounding box center [488, 411] width 66 height 9
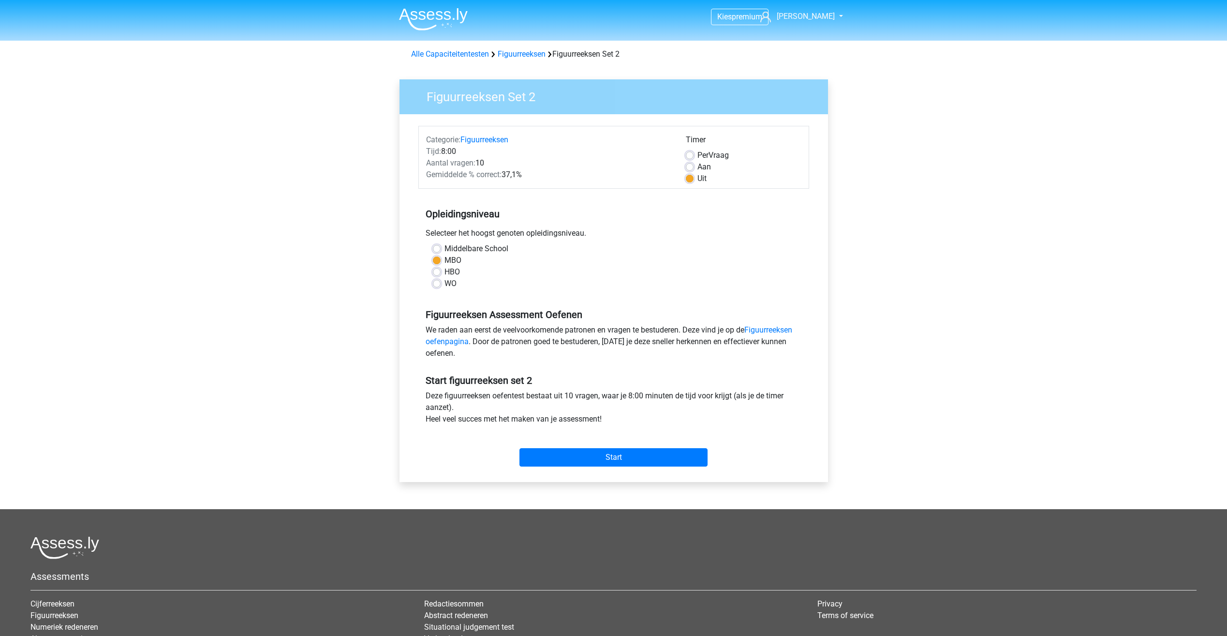
click at [696, 169] on div "Aan" at bounding box center [744, 167] width 116 height 12
drag, startPoint x: 687, startPoint y: 155, endPoint x: 688, endPoint y: 162, distance: 6.8
click at [688, 161] on div "Timer Per Vraag Aan Uit" at bounding box center [744, 159] width 130 height 50
click at [690, 162] on div "Aan" at bounding box center [744, 167] width 116 height 12
click at [697, 166] on label "Aan" at bounding box center [704, 167] width 14 height 12
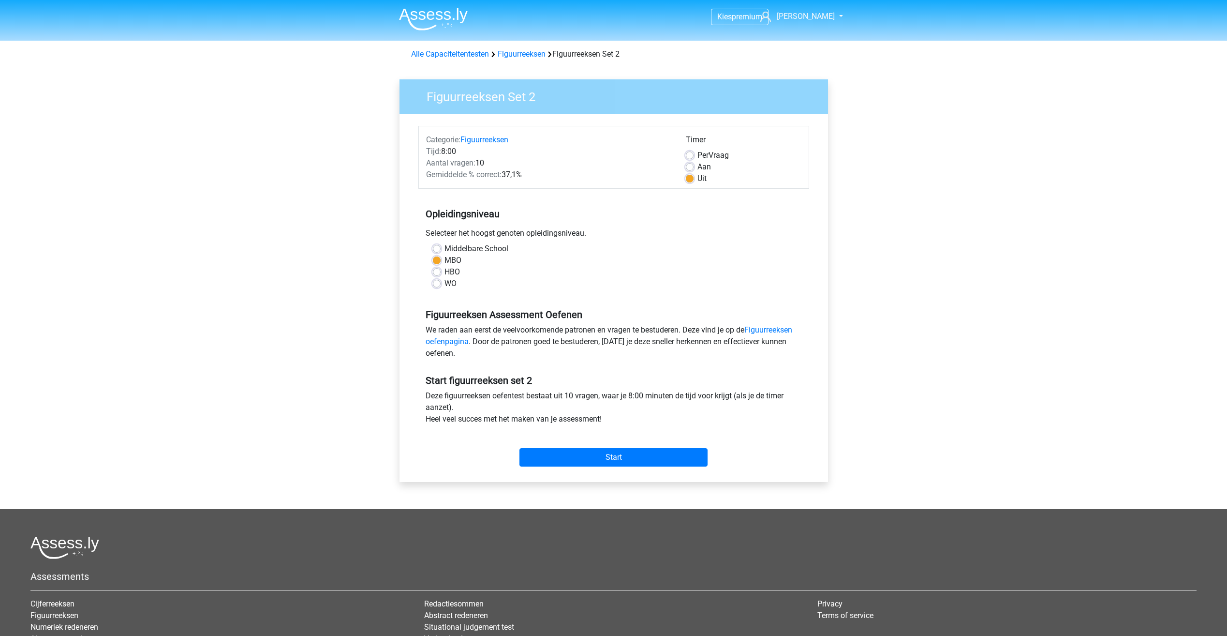
click at [692, 166] on input "Aan" at bounding box center [690, 166] width 8 height 10
radio input "true"
click at [637, 449] on input "Start" at bounding box center [613, 457] width 188 height 18
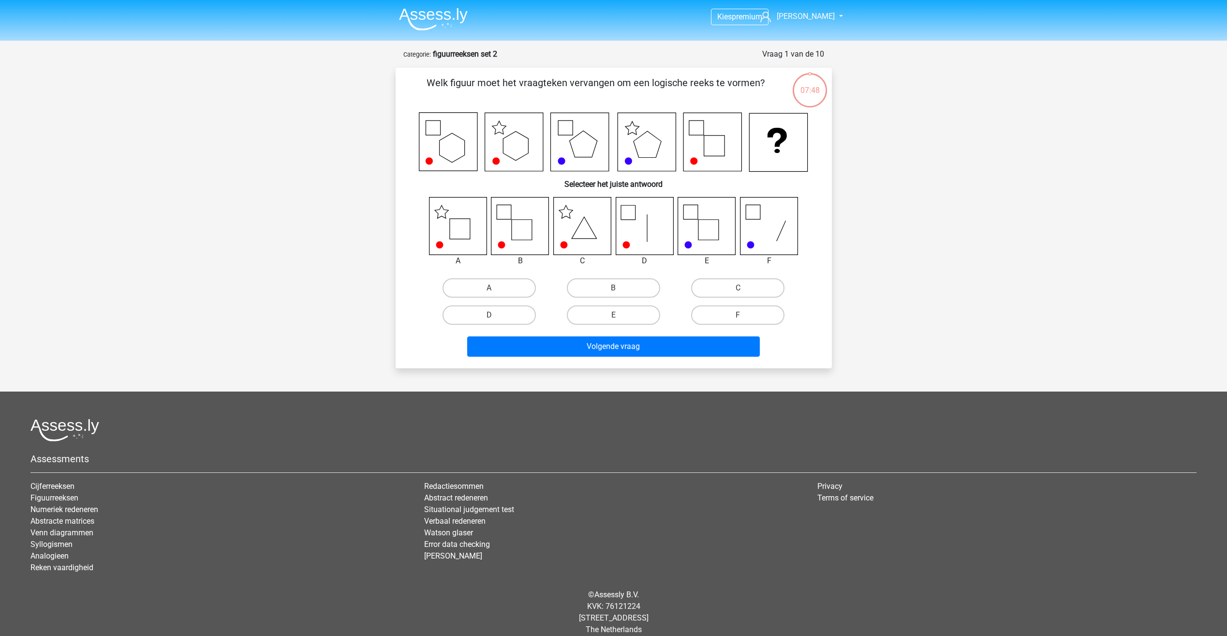
click at [490, 293] on input "A" at bounding box center [492, 291] width 6 height 6
radio input "true"
click at [655, 345] on button "Volgende vraag" at bounding box center [613, 346] width 293 height 20
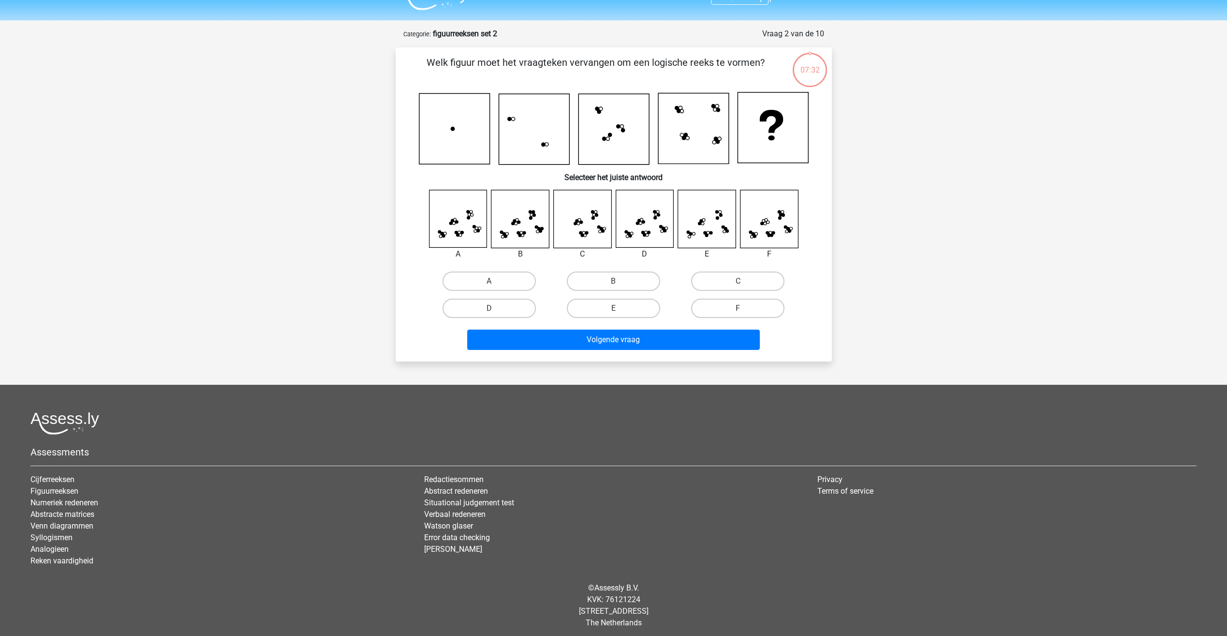
scroll to position [25, 0]
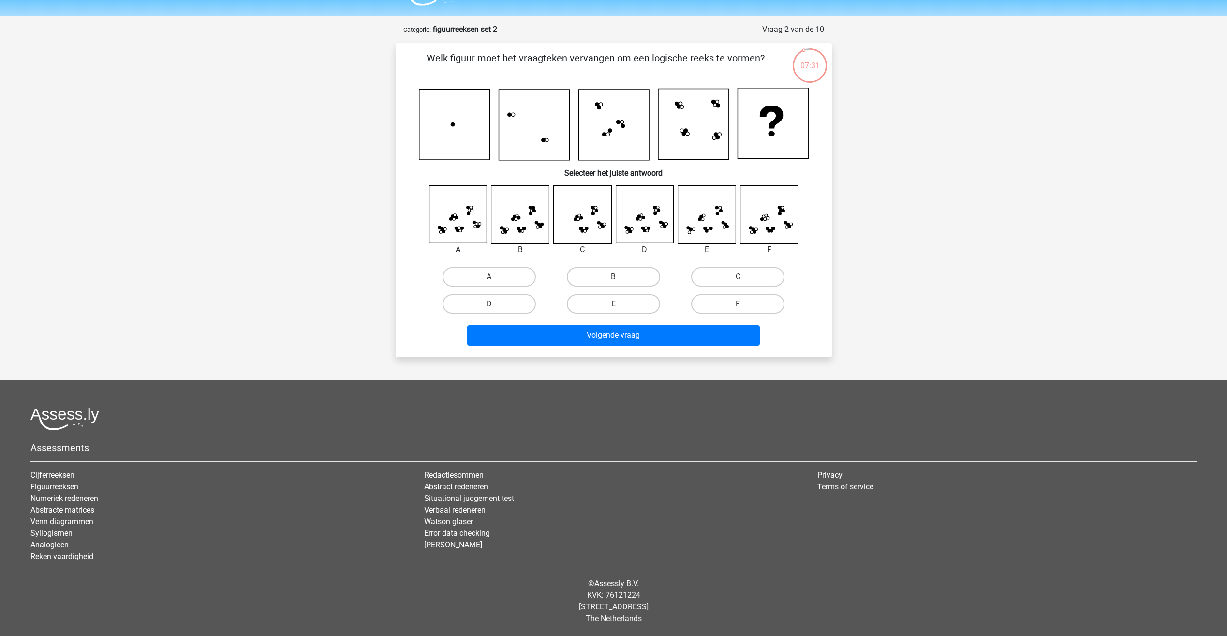
drag, startPoint x: 451, startPoint y: 120, endPoint x: 464, endPoint y: 142, distance: 25.8
click at [451, 121] on icon at bounding box center [454, 124] width 71 height 71
click at [452, 125] on icon at bounding box center [452, 124] width 3 height 3
drag, startPoint x: 508, startPoint y: 119, endPoint x: 566, endPoint y: 137, distance: 60.7
click at [509, 119] on icon at bounding box center [534, 124] width 71 height 71
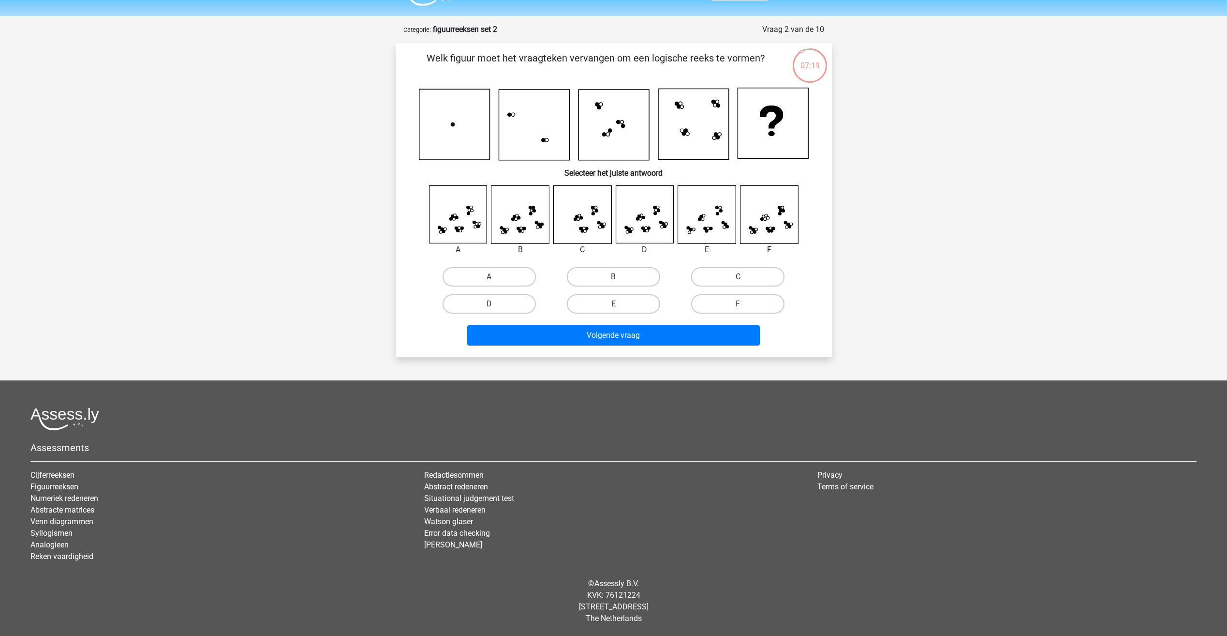
click at [575, 139] on icon at bounding box center [614, 124] width 390 height 73
click at [544, 150] on icon at bounding box center [534, 124] width 71 height 71
click at [503, 282] on label "A" at bounding box center [489, 276] width 93 height 19
click at [495, 282] on input "A" at bounding box center [492, 280] width 6 height 6
radio input "true"
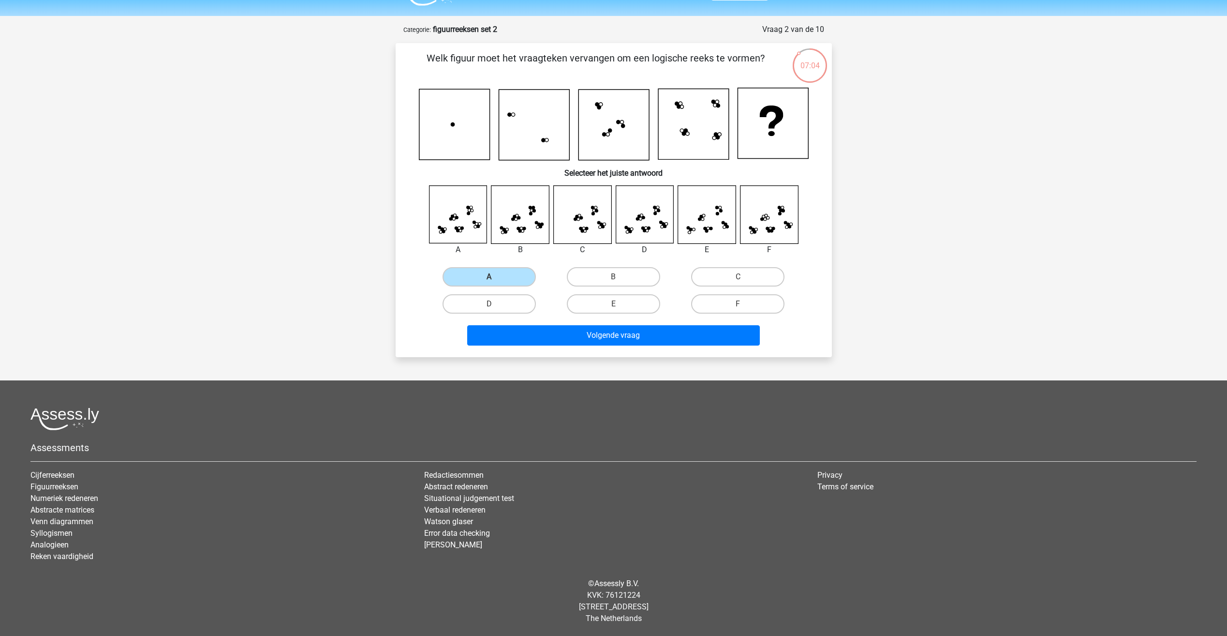
drag, startPoint x: 605, startPoint y: 305, endPoint x: 603, endPoint y: 323, distance: 17.6
click at [605, 306] on label "E" at bounding box center [613, 303] width 93 height 19
click at [613, 306] on input "E" at bounding box center [616, 307] width 6 height 6
radio input "true"
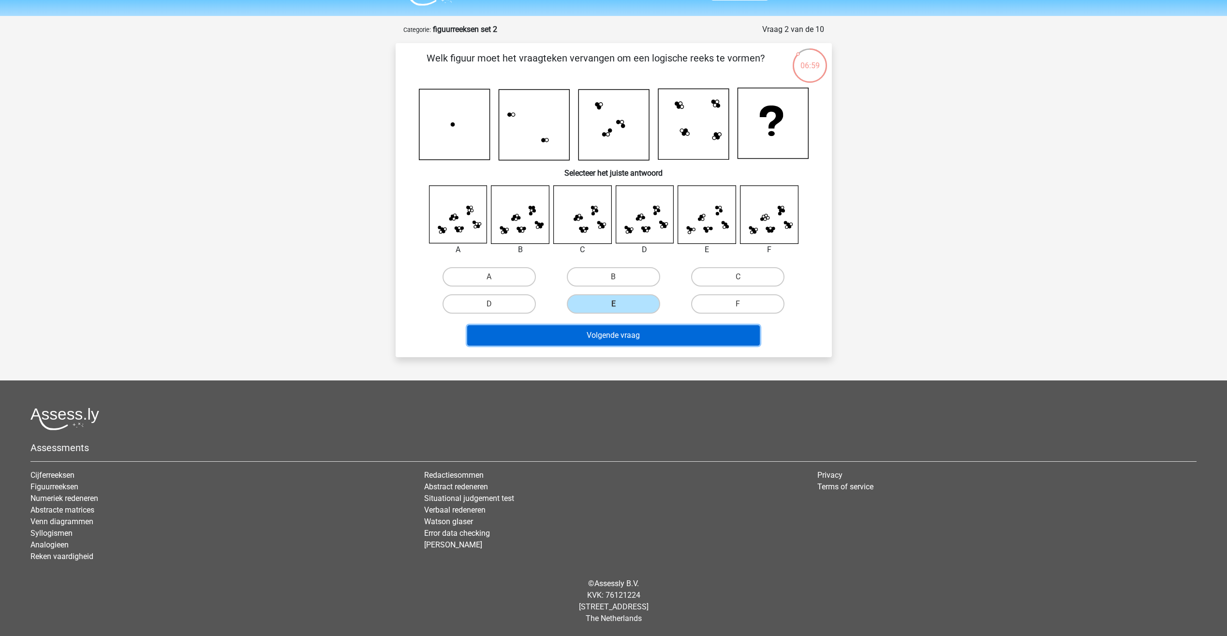
click at [568, 329] on button "Volgende vraag" at bounding box center [613, 335] width 293 height 20
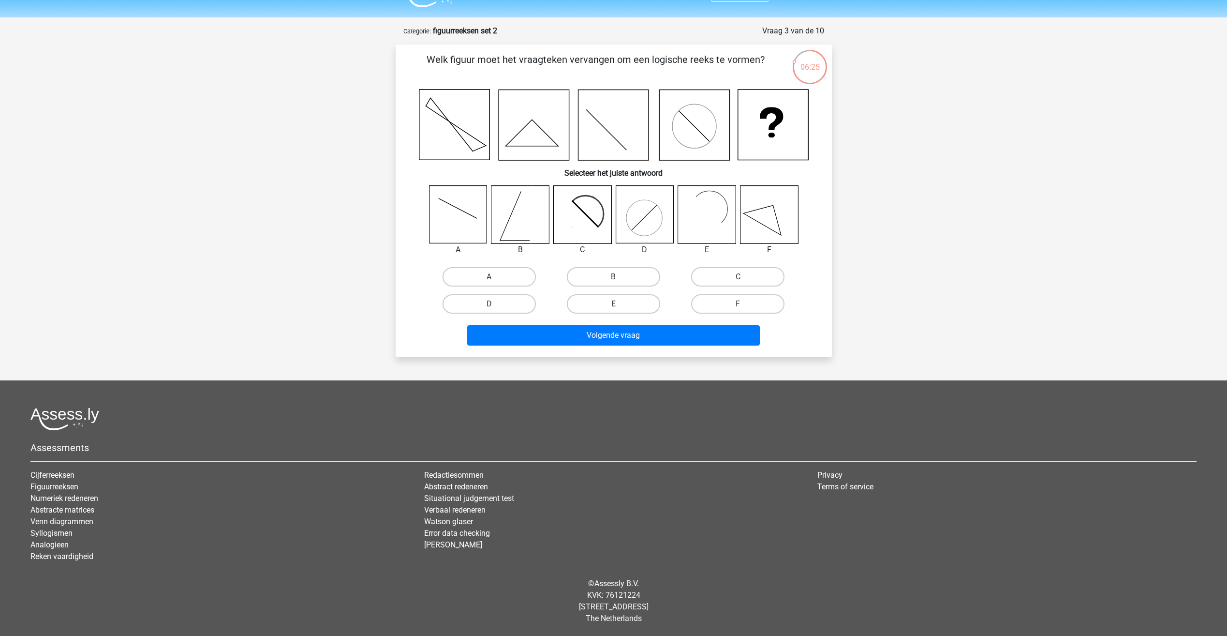
click at [591, 306] on label "E" at bounding box center [613, 303] width 93 height 19
click at [613, 306] on input "E" at bounding box center [616, 307] width 6 height 6
radio input "true"
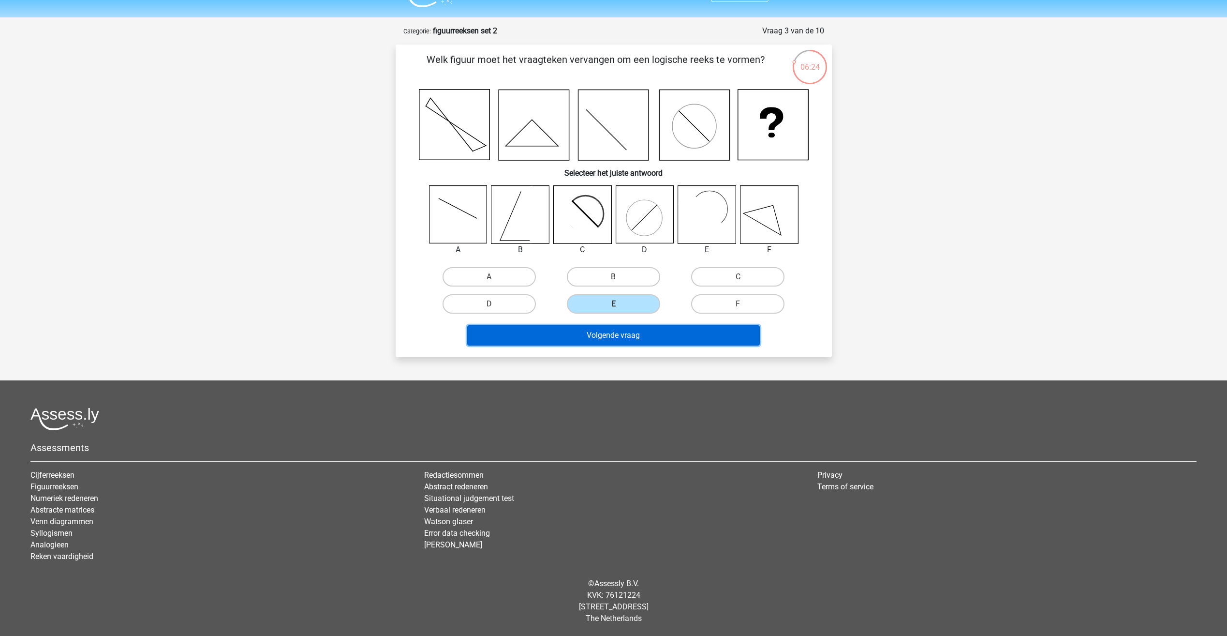
click at [591, 336] on button "Volgende vraag" at bounding box center [613, 335] width 293 height 20
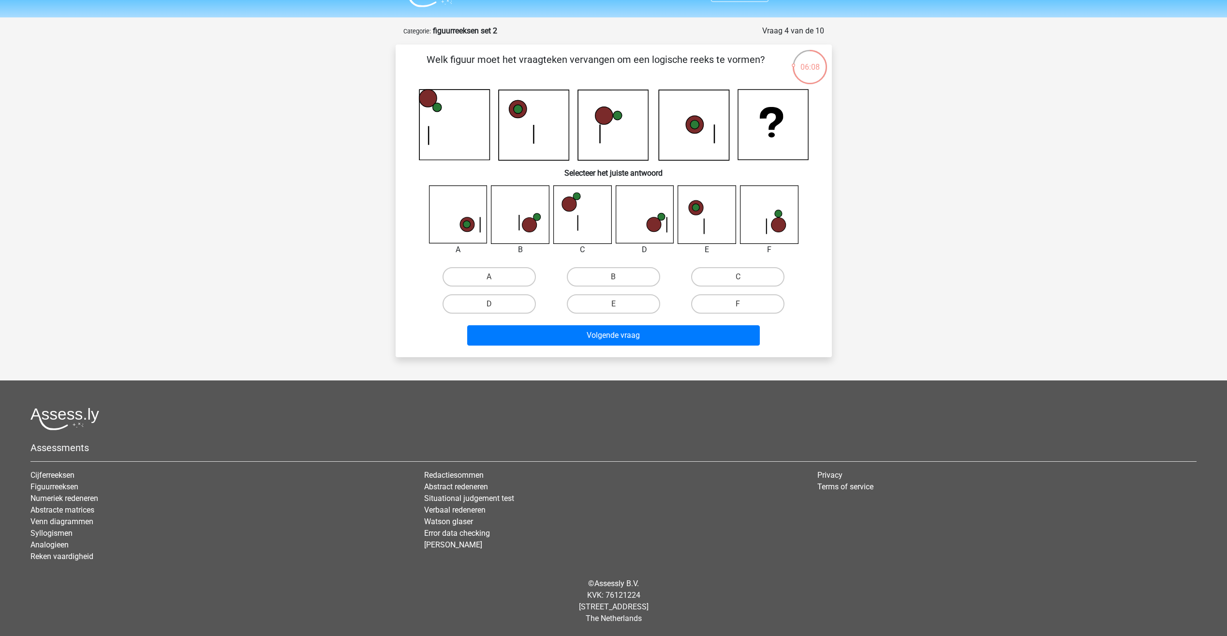
drag, startPoint x: 437, startPoint y: 107, endPoint x: 525, endPoint y: 111, distance: 88.6
click at [458, 124] on icon at bounding box center [614, 125] width 390 height 72
drag, startPoint x: 485, startPoint y: 296, endPoint x: 558, endPoint y: 333, distance: 82.0
click at [485, 296] on label "D" at bounding box center [489, 303] width 93 height 19
click at [489, 304] on input "D" at bounding box center [492, 307] width 6 height 6
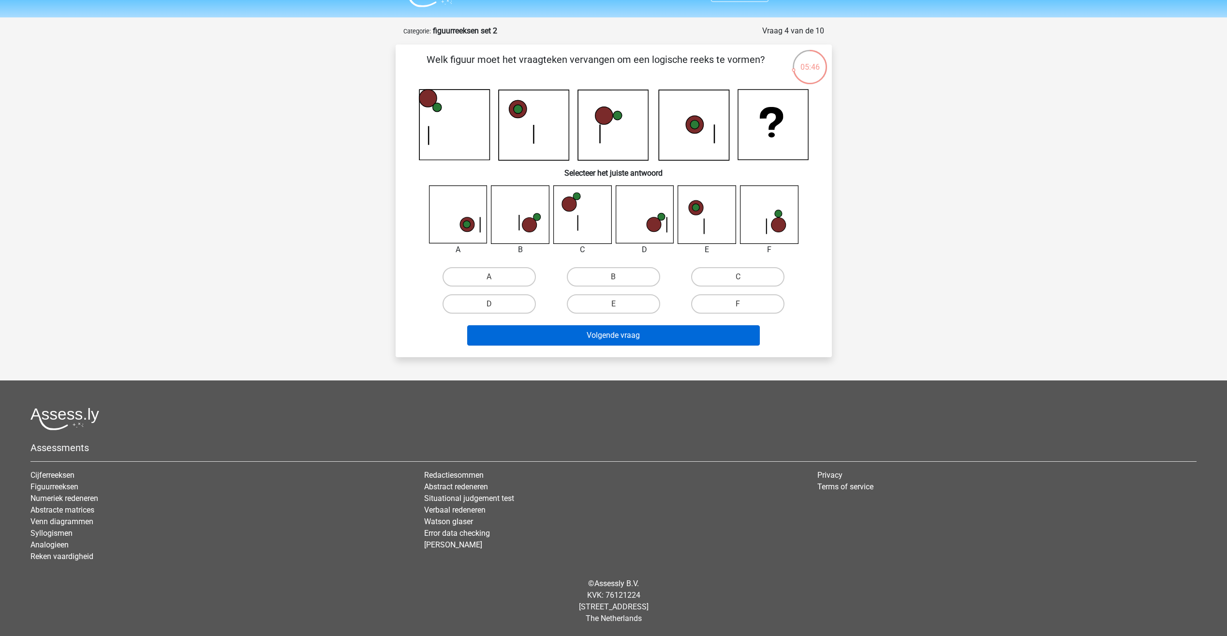
radio input "true"
click at [617, 343] on button "Volgende vraag" at bounding box center [613, 335] width 293 height 20
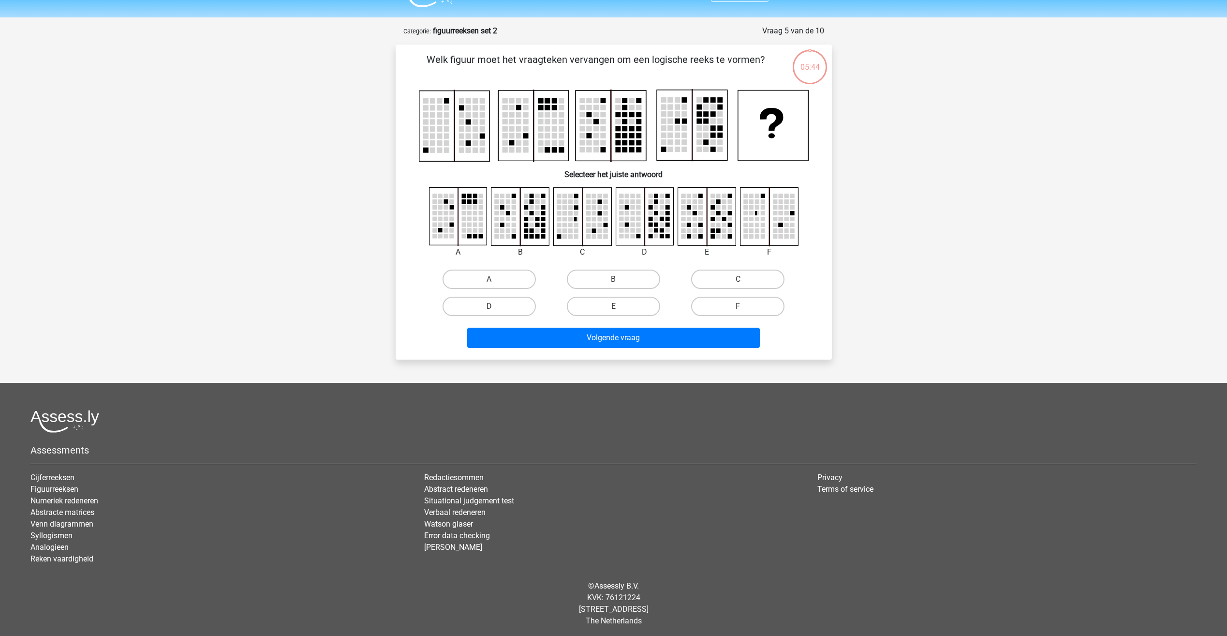
scroll to position [26, 0]
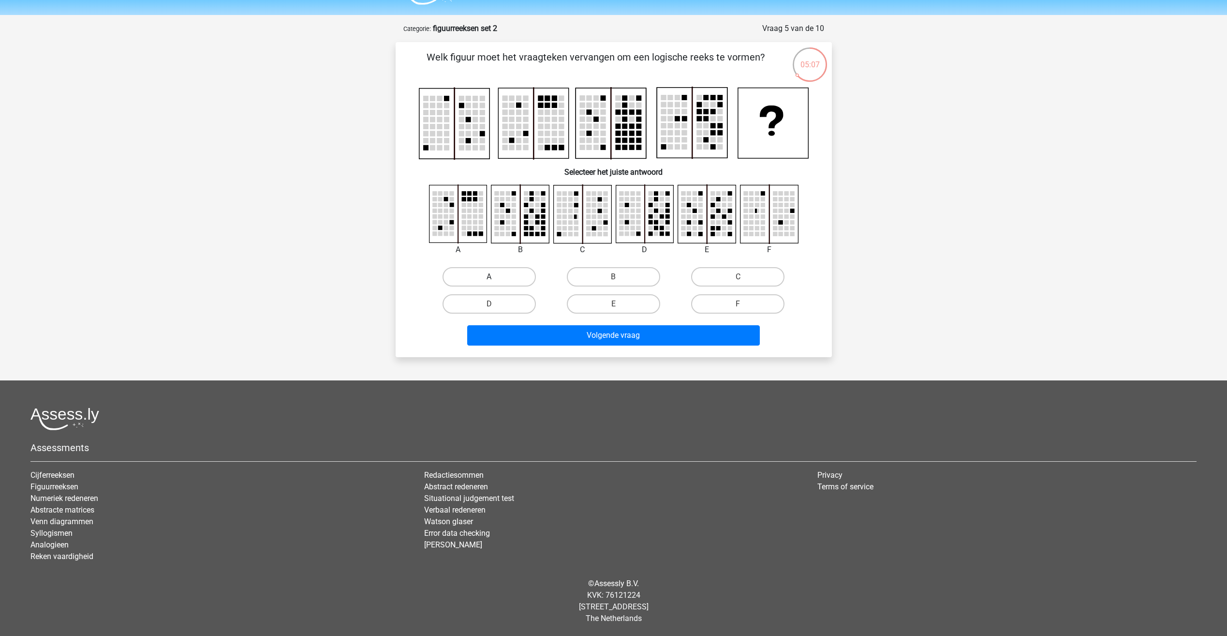
click at [503, 282] on label "A" at bounding box center [489, 276] width 93 height 19
click at [495, 282] on input "A" at bounding box center [492, 280] width 6 height 6
radio input "true"
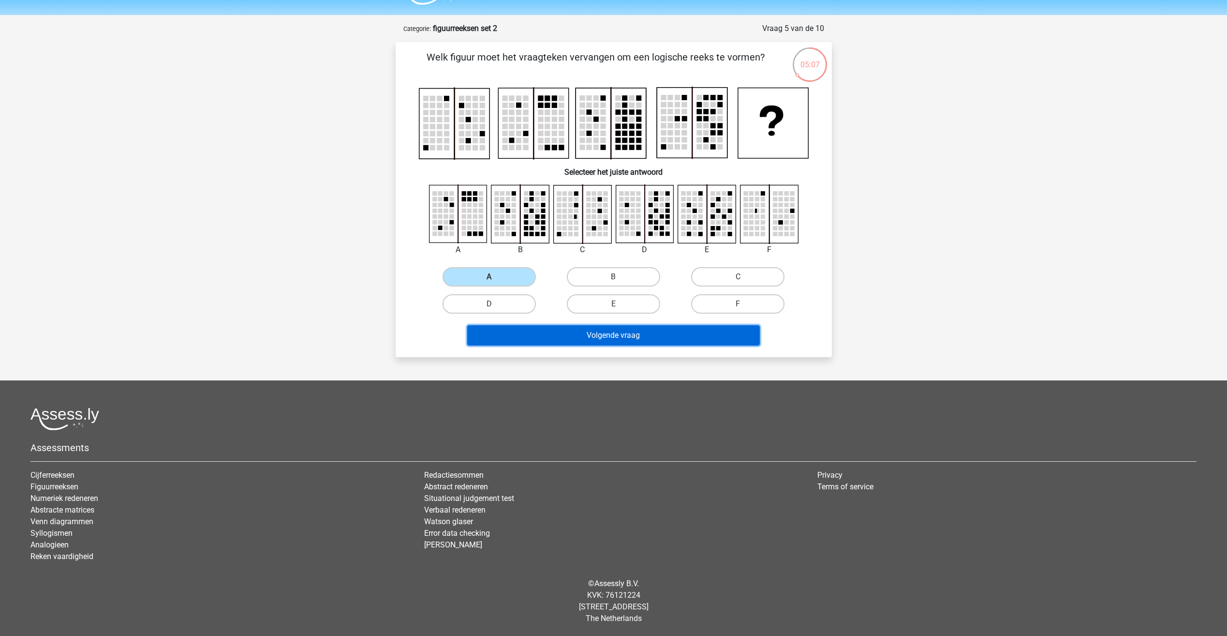
click at [552, 331] on button "Volgende vraag" at bounding box center [613, 335] width 293 height 20
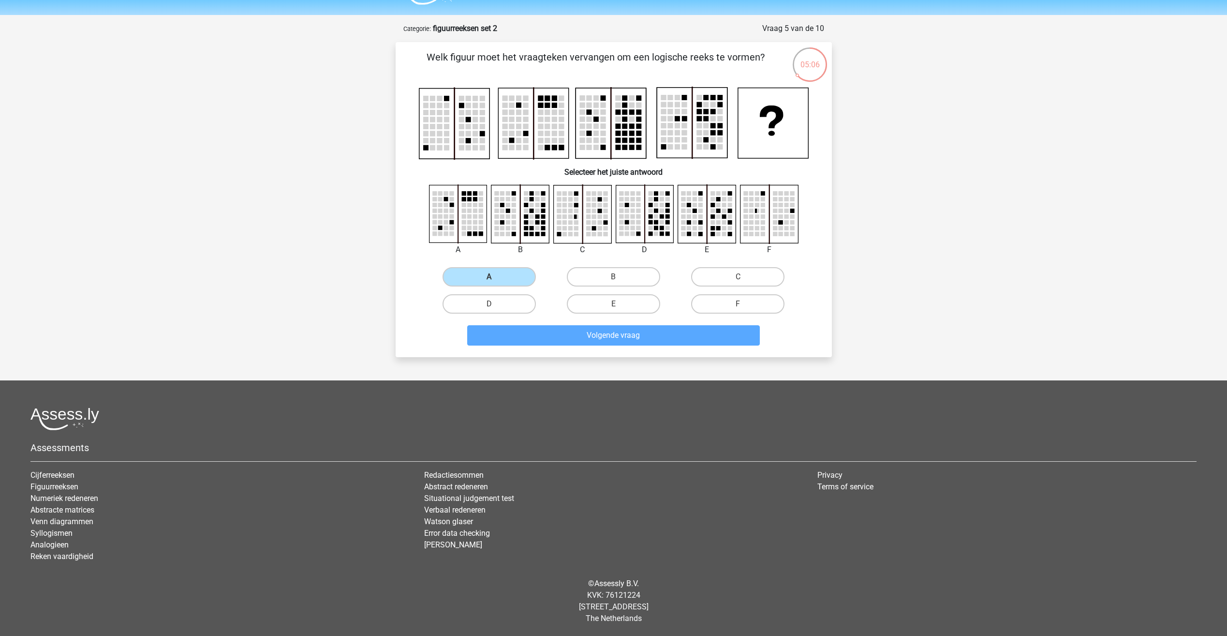
scroll to position [25, 0]
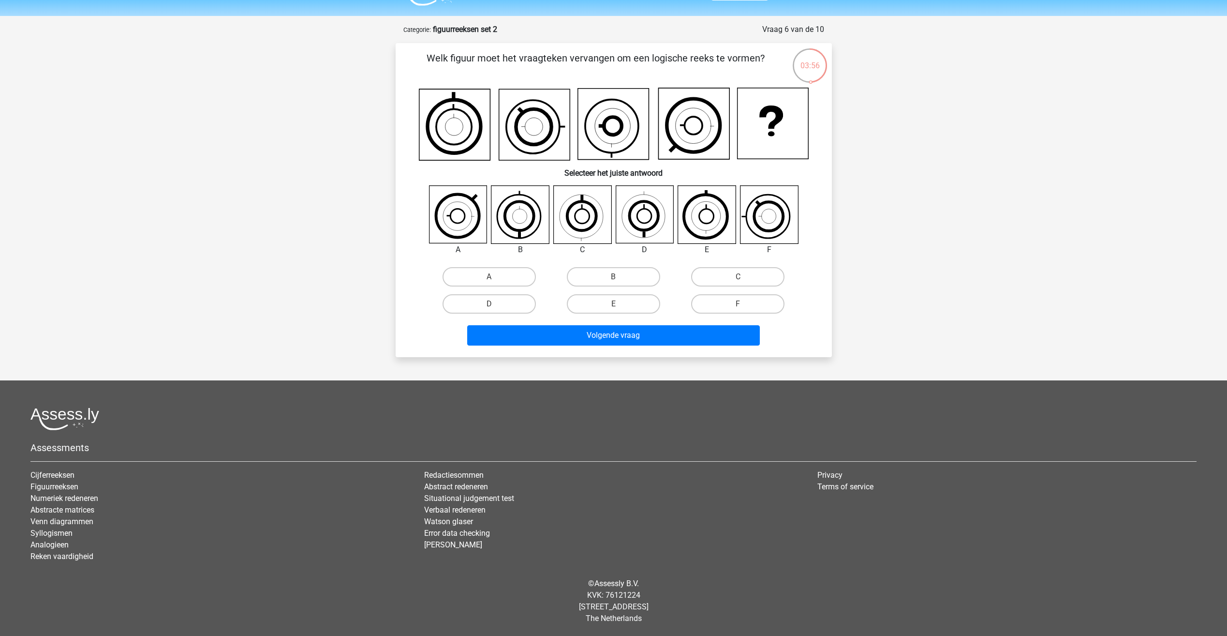
drag, startPoint x: 774, startPoint y: 303, endPoint x: 545, endPoint y: 281, distance: 229.8
click at [536, 274] on div "A B C D" at bounding box center [613, 290] width 373 height 54
click at [720, 299] on label "F" at bounding box center [737, 303] width 93 height 19
click at [738, 304] on input "F" at bounding box center [741, 307] width 6 height 6
radio input "true"
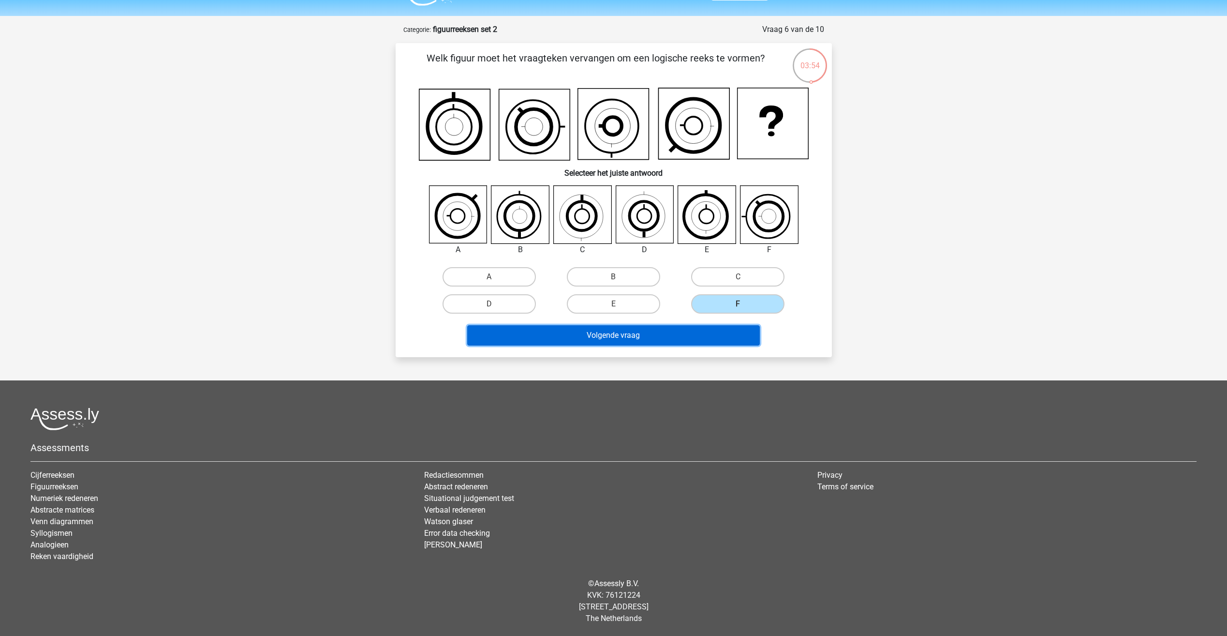
click at [652, 334] on button "Volgende vraag" at bounding box center [613, 335] width 293 height 20
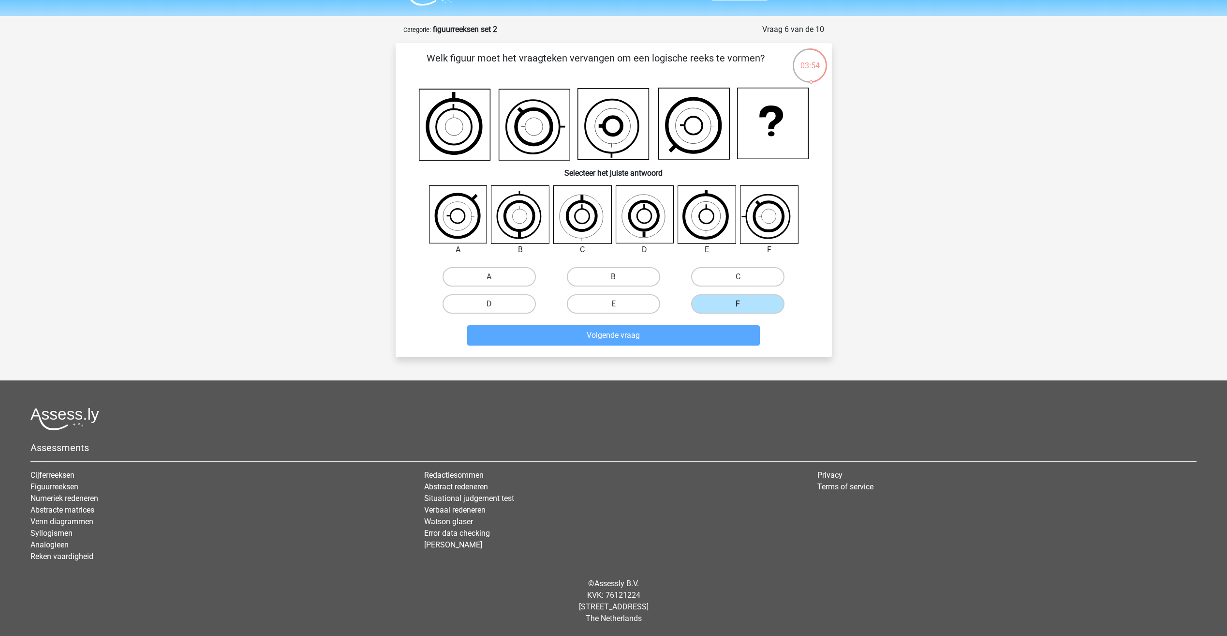
scroll to position [22, 0]
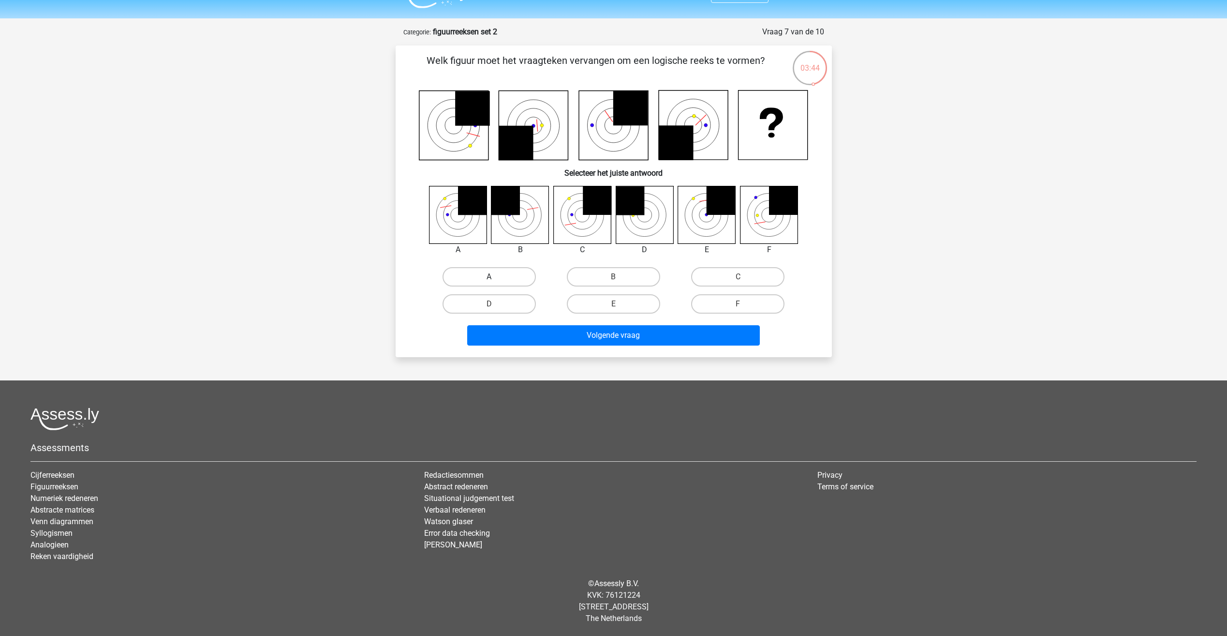
click at [516, 277] on label "A" at bounding box center [489, 276] width 93 height 19
click at [495, 277] on input "A" at bounding box center [492, 280] width 6 height 6
radio input "true"
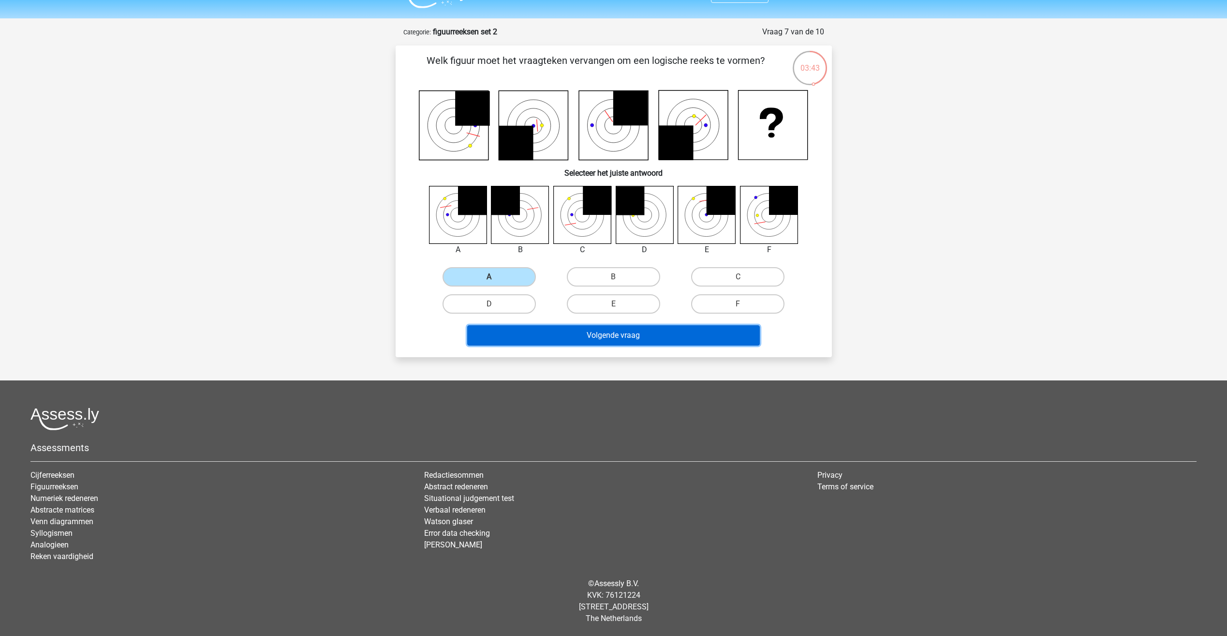
click at [585, 340] on button "Volgende vraag" at bounding box center [613, 335] width 293 height 20
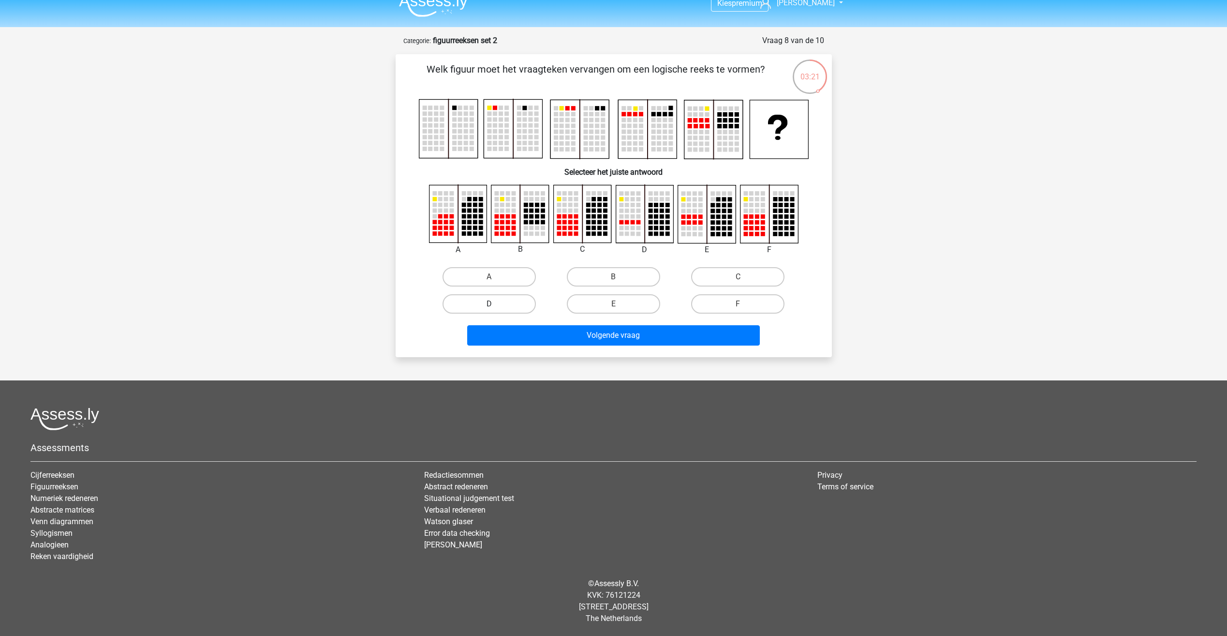
drag, startPoint x: 505, startPoint y: 297, endPoint x: 574, endPoint y: 331, distance: 76.6
click at [505, 298] on label "D" at bounding box center [489, 303] width 93 height 19
click at [495, 304] on input "D" at bounding box center [492, 307] width 6 height 6
radio input "true"
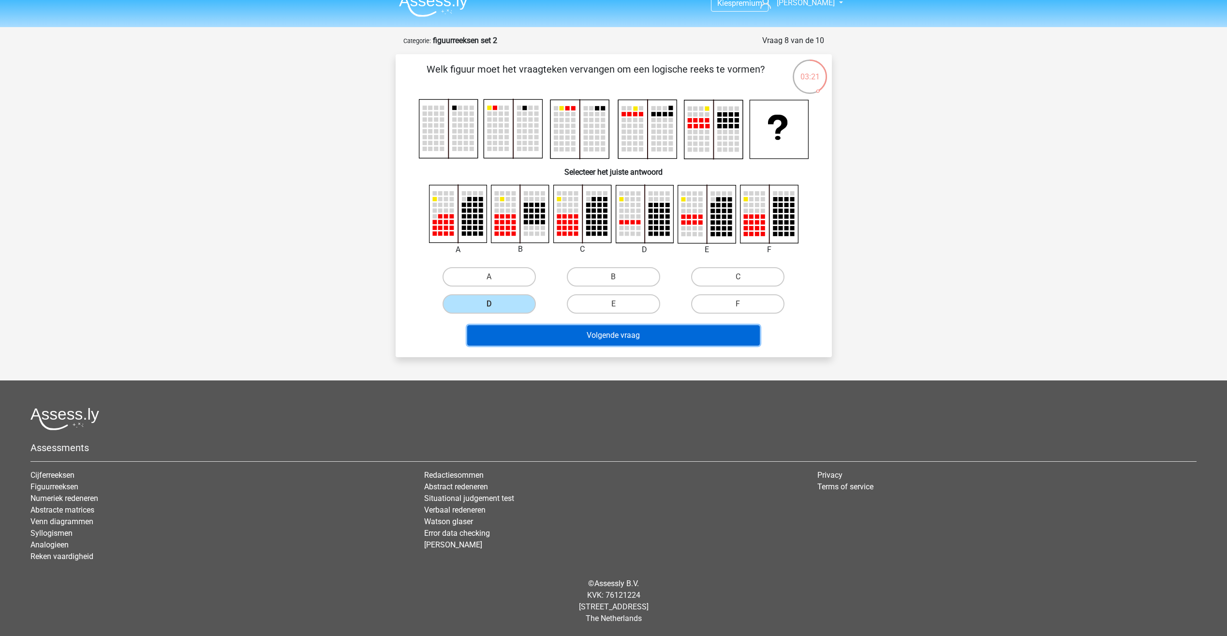
click at [585, 331] on button "Volgende vraag" at bounding box center [613, 335] width 293 height 20
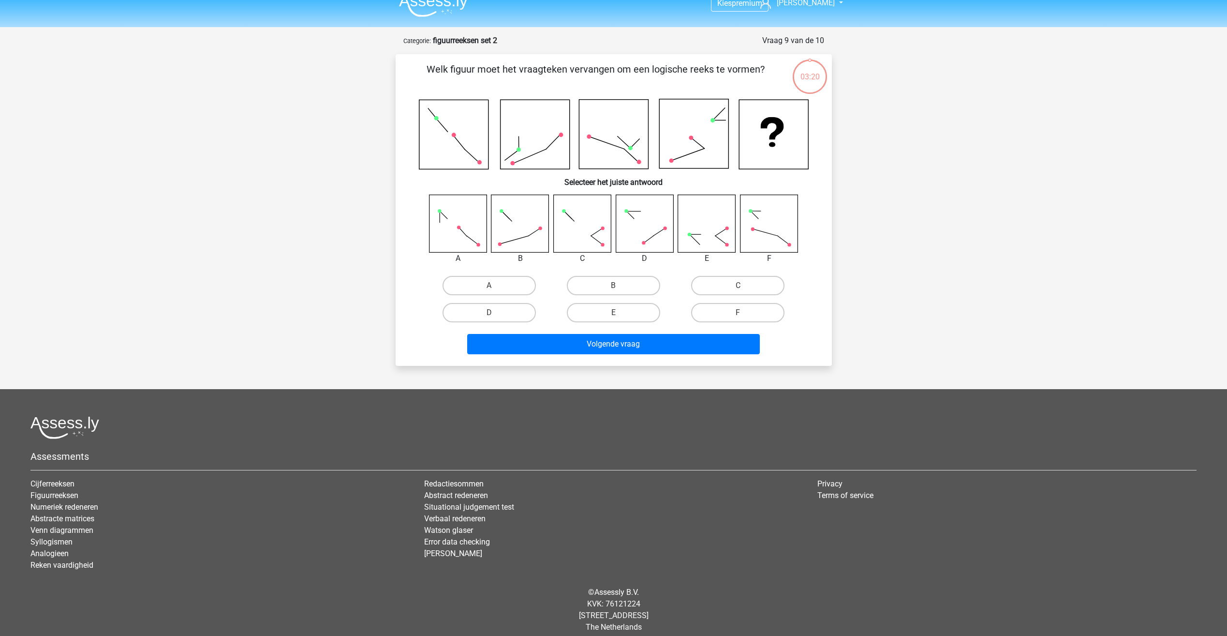
scroll to position [22, 0]
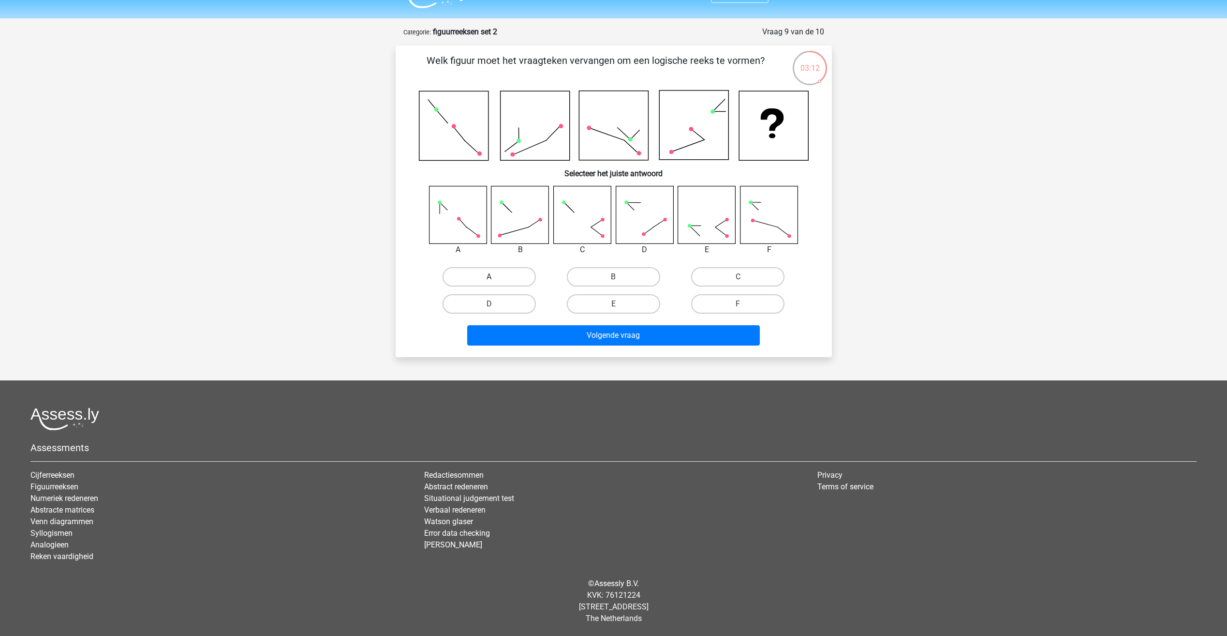
click at [494, 276] on label "A" at bounding box center [489, 276] width 93 height 19
click at [494, 277] on input "A" at bounding box center [492, 280] width 6 height 6
radio input "true"
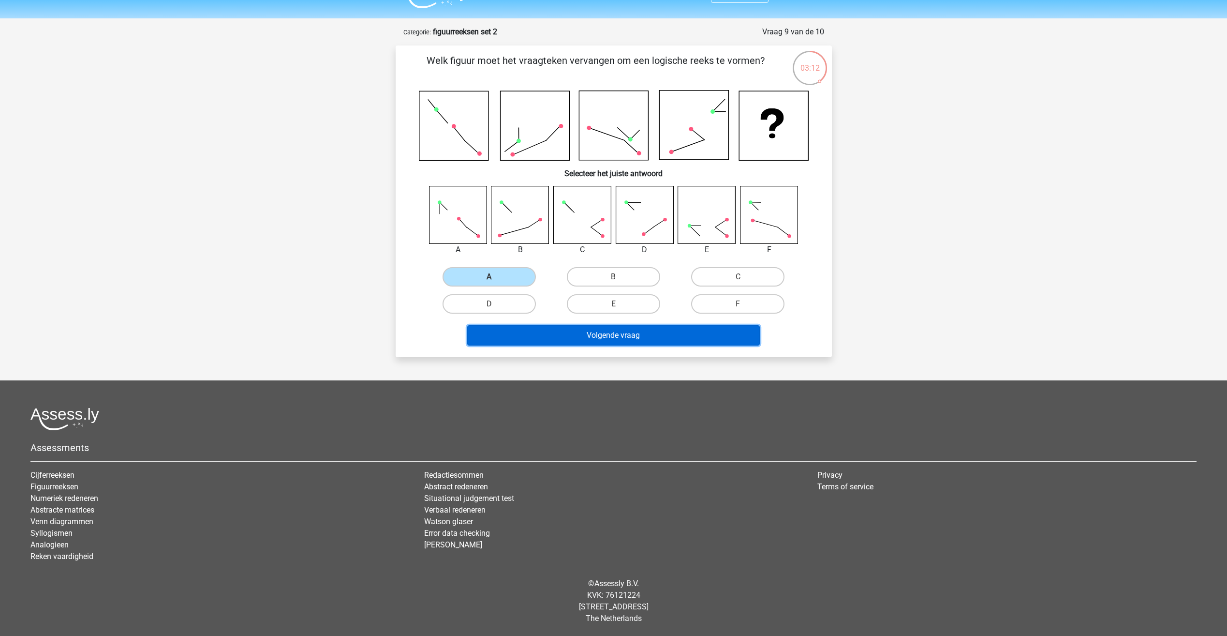
click at [550, 337] on button "Volgende vraag" at bounding box center [613, 335] width 293 height 20
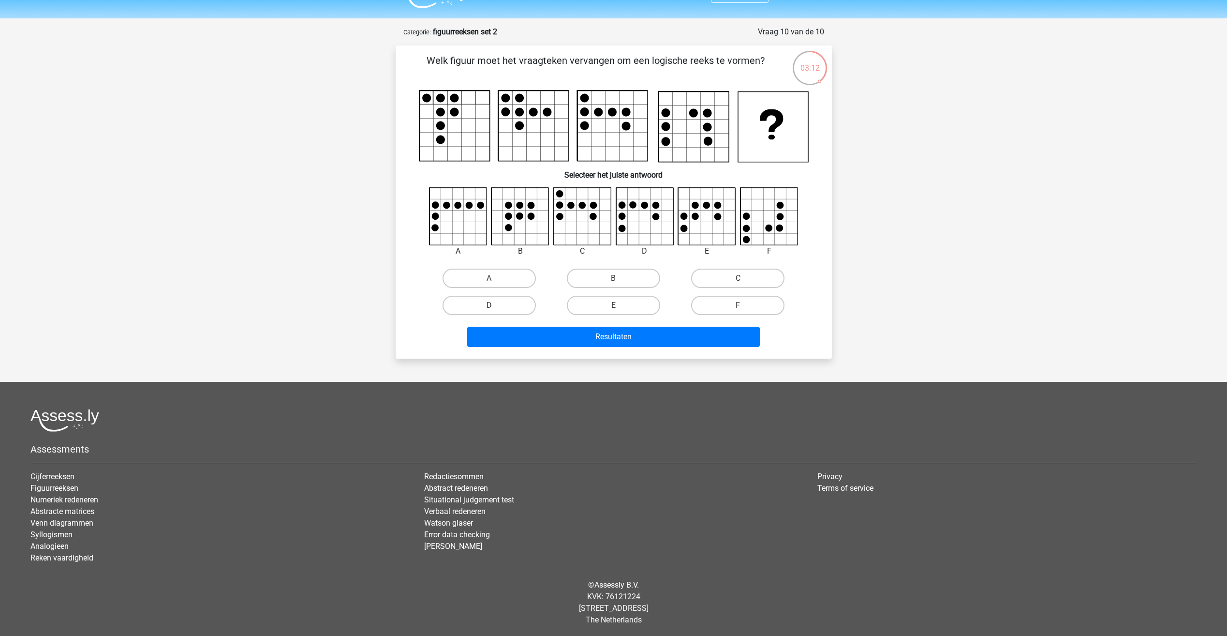
scroll to position [24, 0]
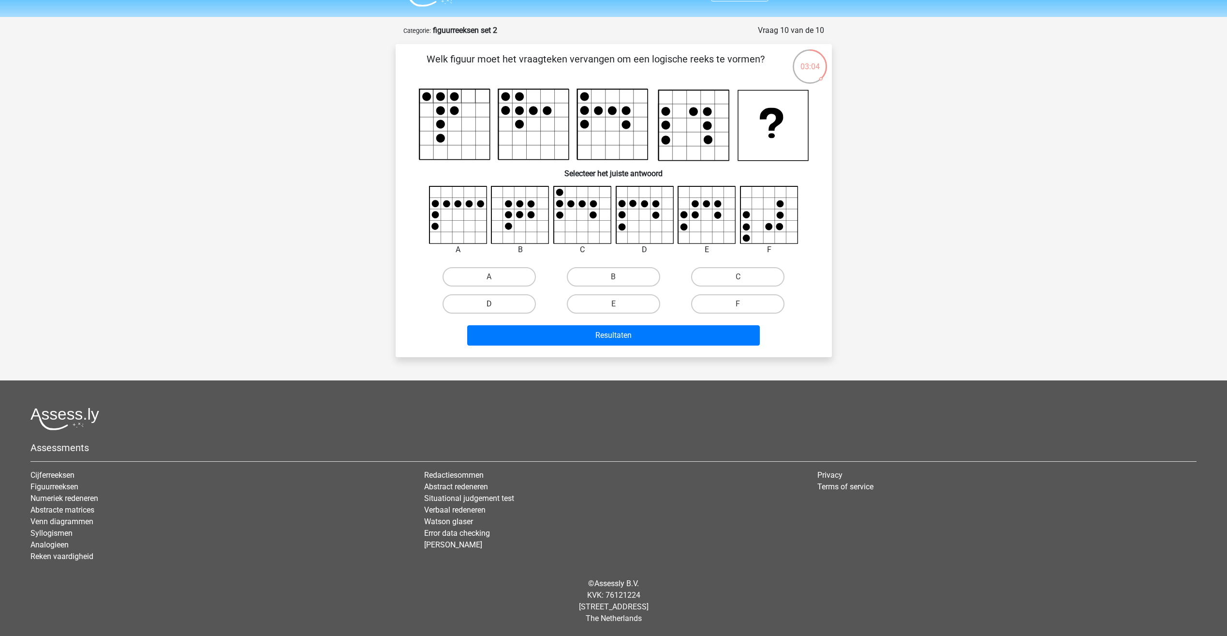
click at [496, 307] on label "D" at bounding box center [489, 303] width 93 height 19
click at [495, 307] on input "D" at bounding box center [492, 307] width 6 height 6
radio input "true"
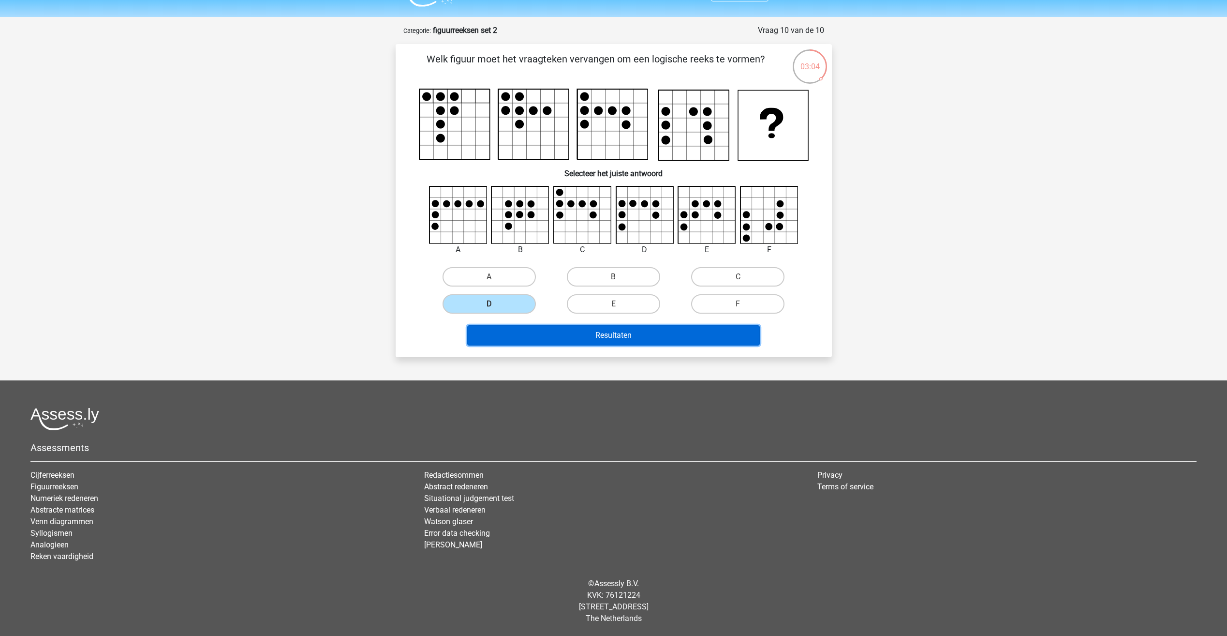
drag, startPoint x: 530, startPoint y: 332, endPoint x: 503, endPoint y: 344, distance: 28.8
click at [530, 332] on button "Resultaten" at bounding box center [613, 335] width 293 height 20
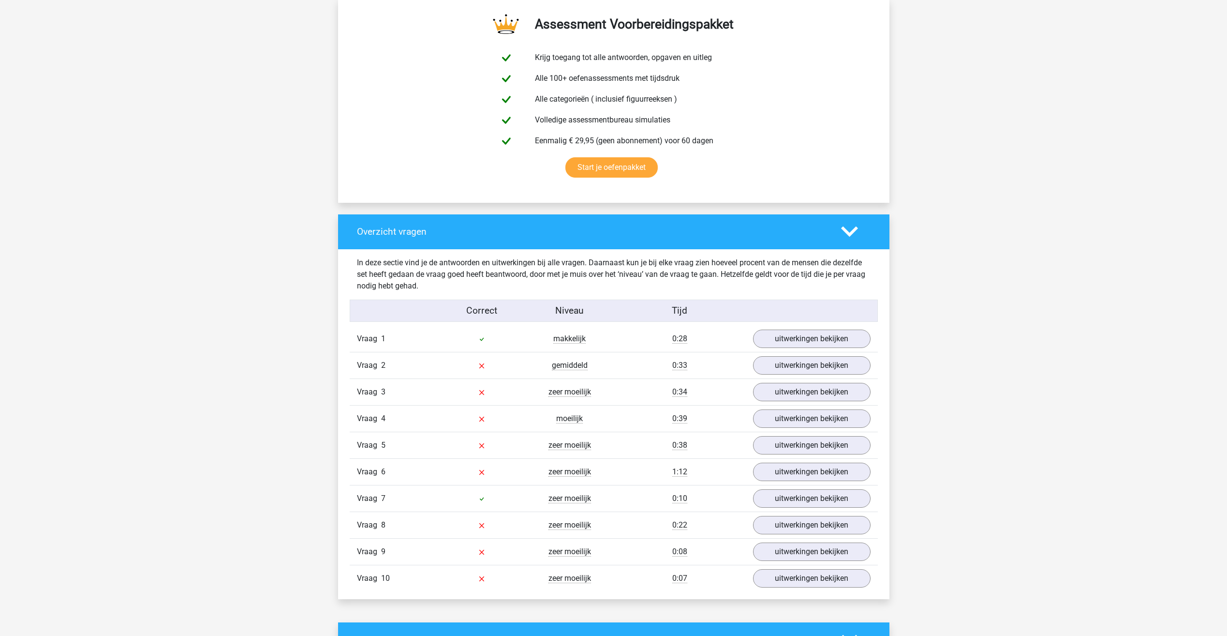
scroll to position [580, 0]
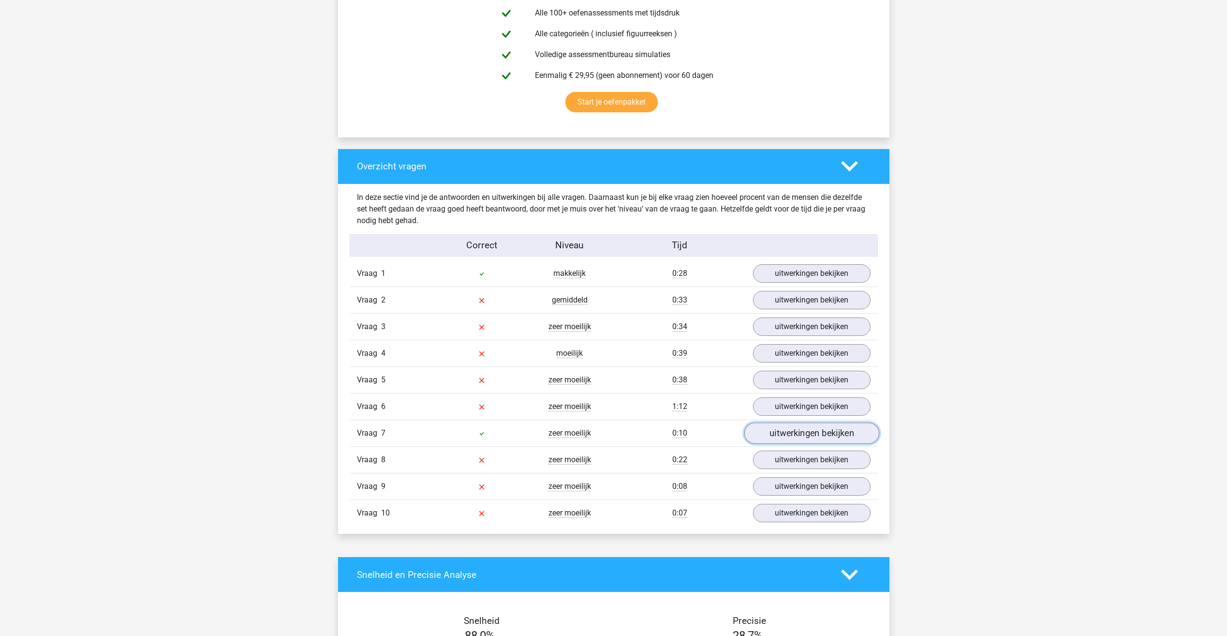
click at [782, 439] on link "uitwerkingen bekijken" at bounding box center [811, 433] width 135 height 21
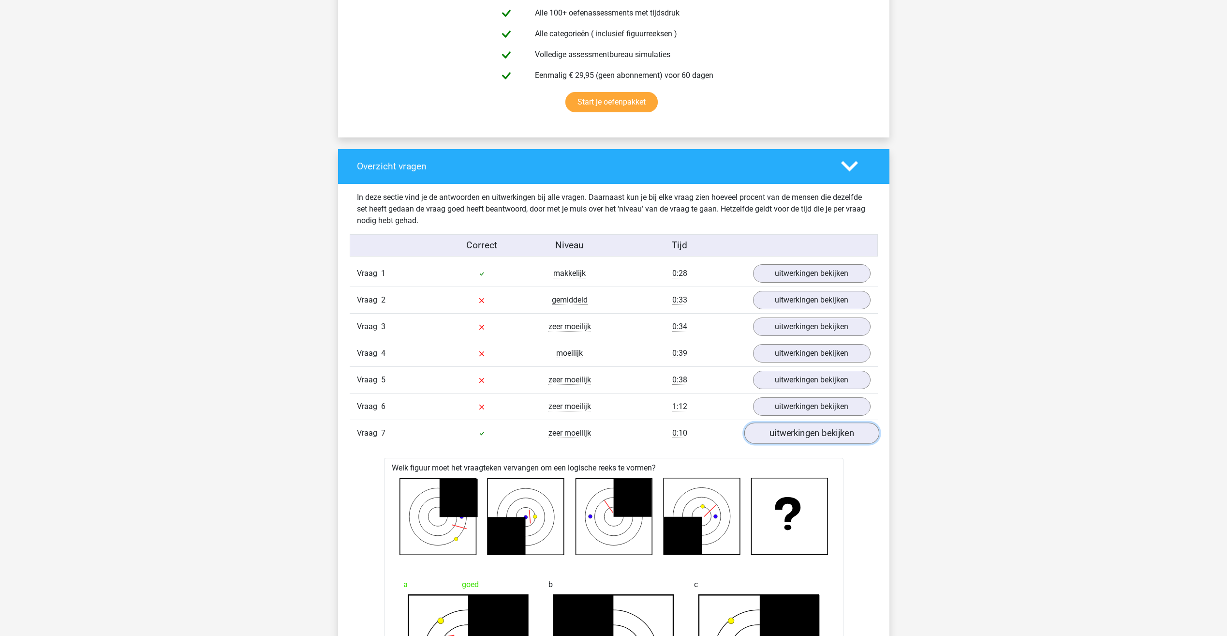
click at [780, 426] on link "uitwerkingen bekijken" at bounding box center [811, 433] width 135 height 21
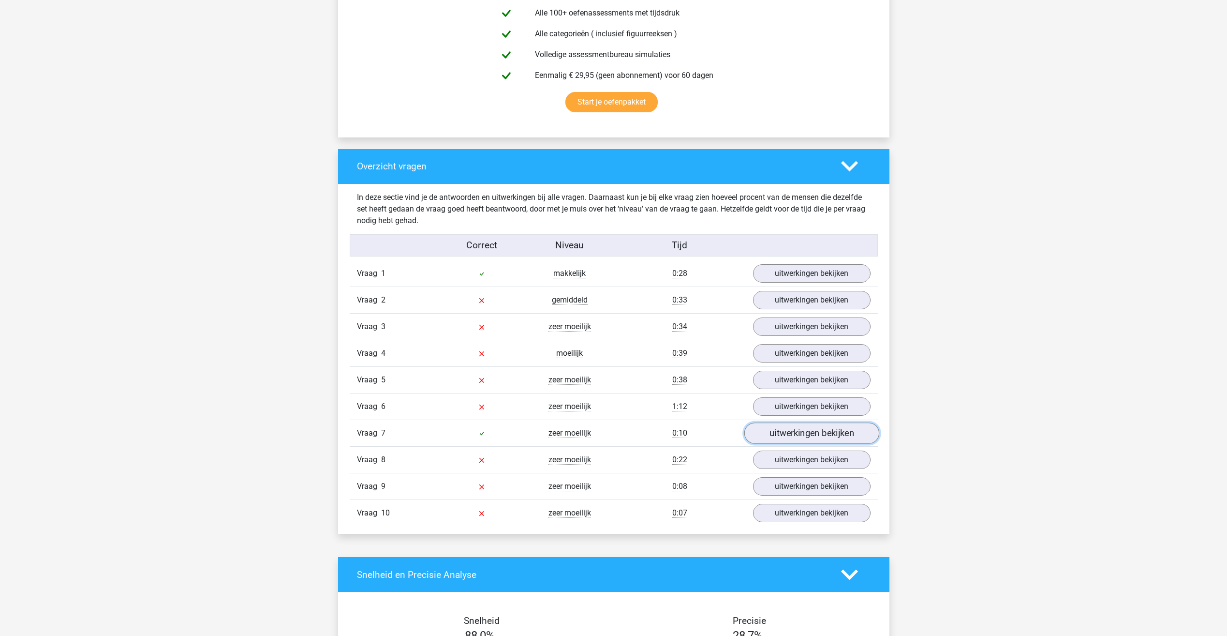
click at [799, 435] on link "uitwerkingen bekijken" at bounding box center [811, 433] width 135 height 21
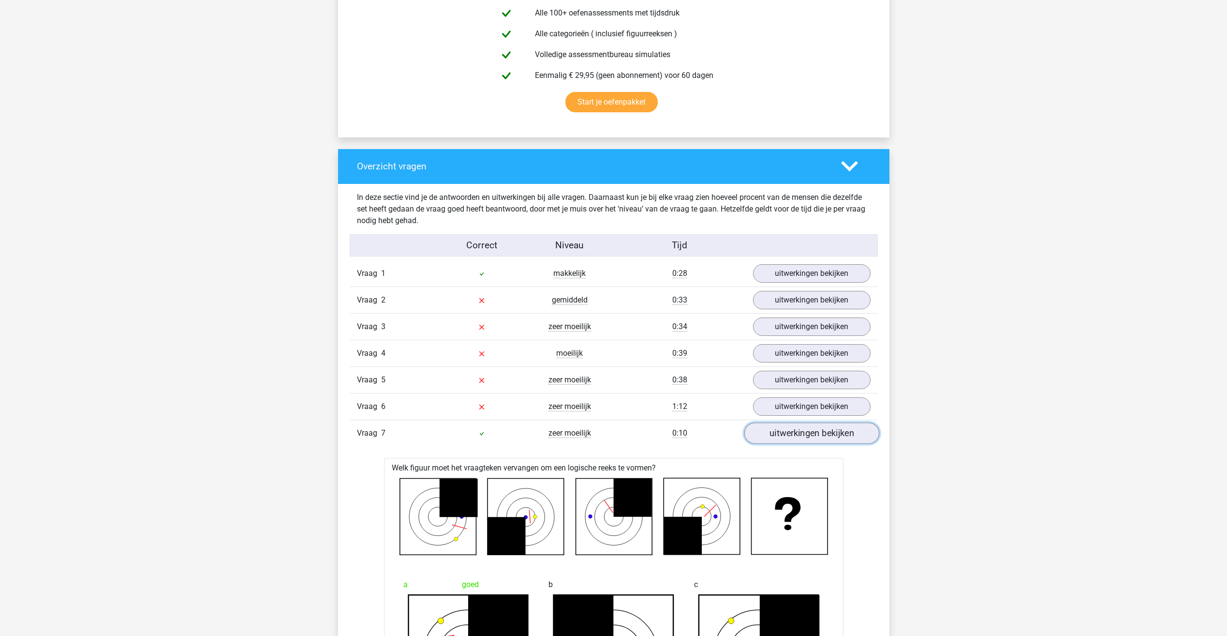
click at [799, 435] on link "uitwerkingen bekijken" at bounding box center [811, 433] width 135 height 21
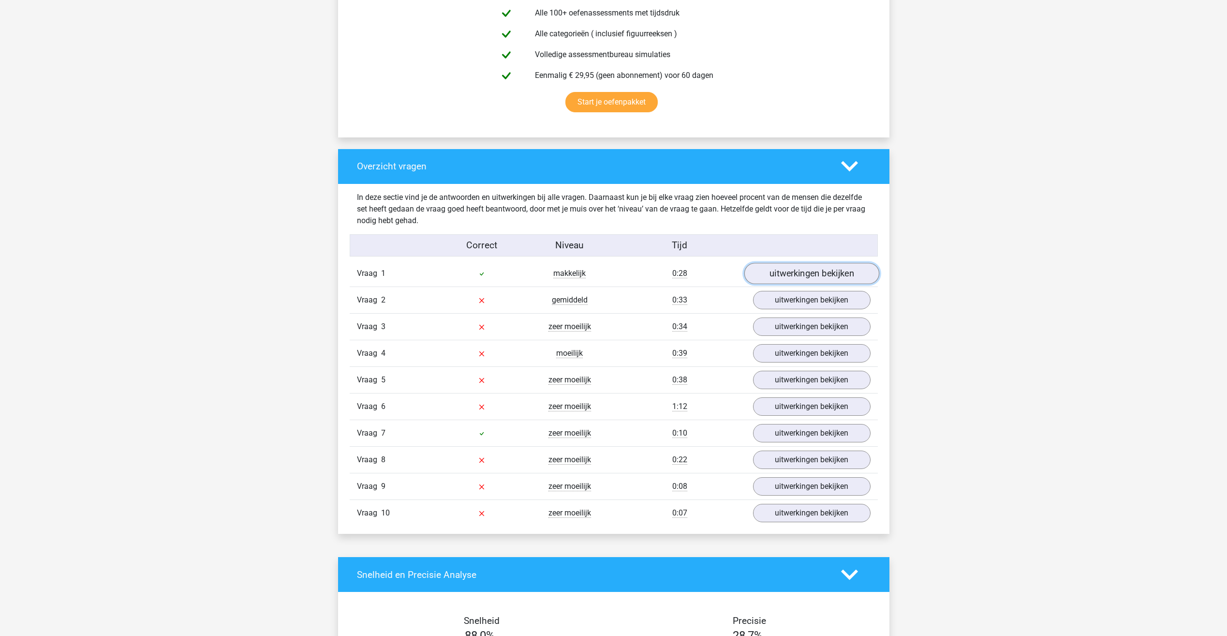
click at [828, 282] on link "uitwerkingen bekijken" at bounding box center [811, 273] width 135 height 21
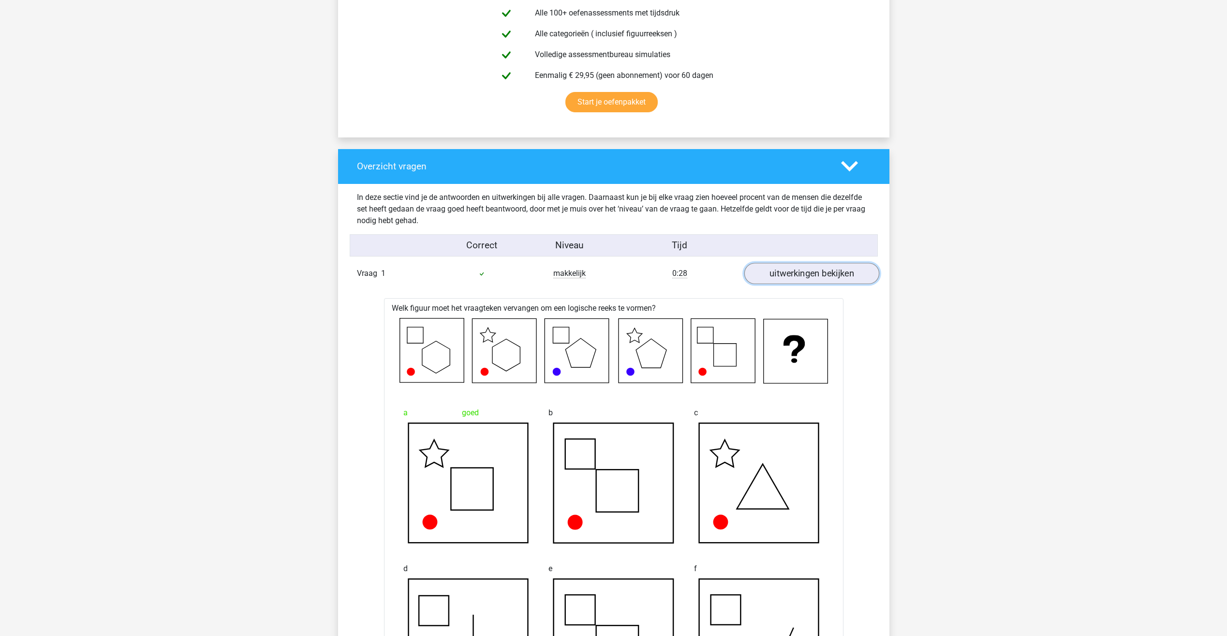
click at [824, 278] on link "uitwerkingen bekijken" at bounding box center [811, 273] width 135 height 21
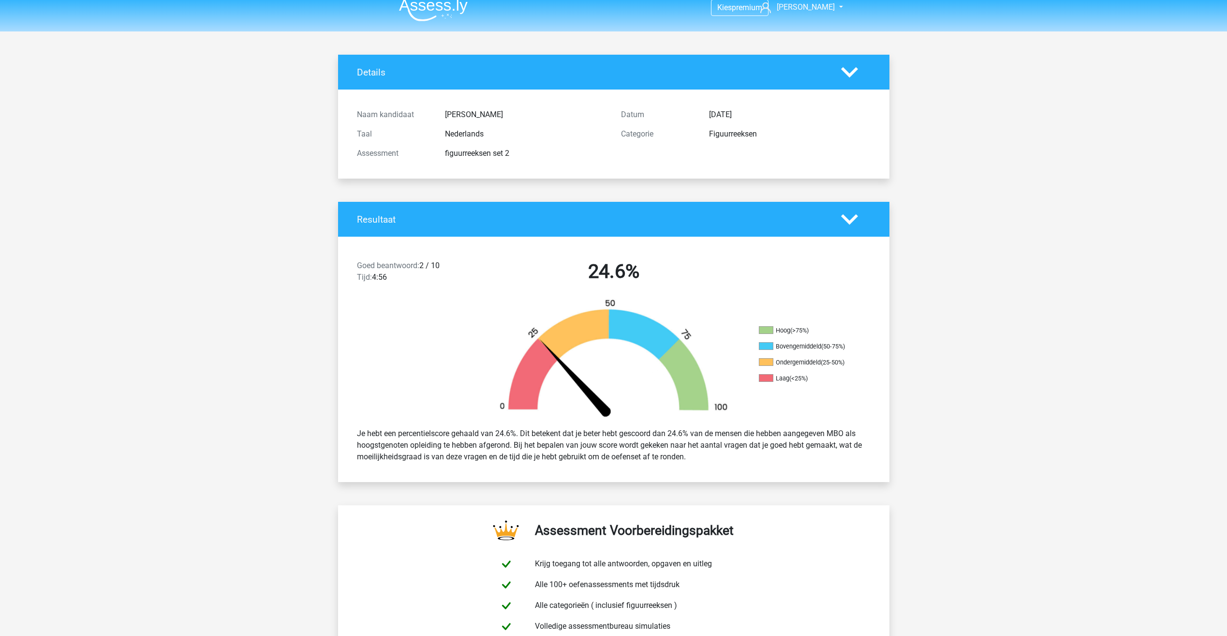
scroll to position [0, 0]
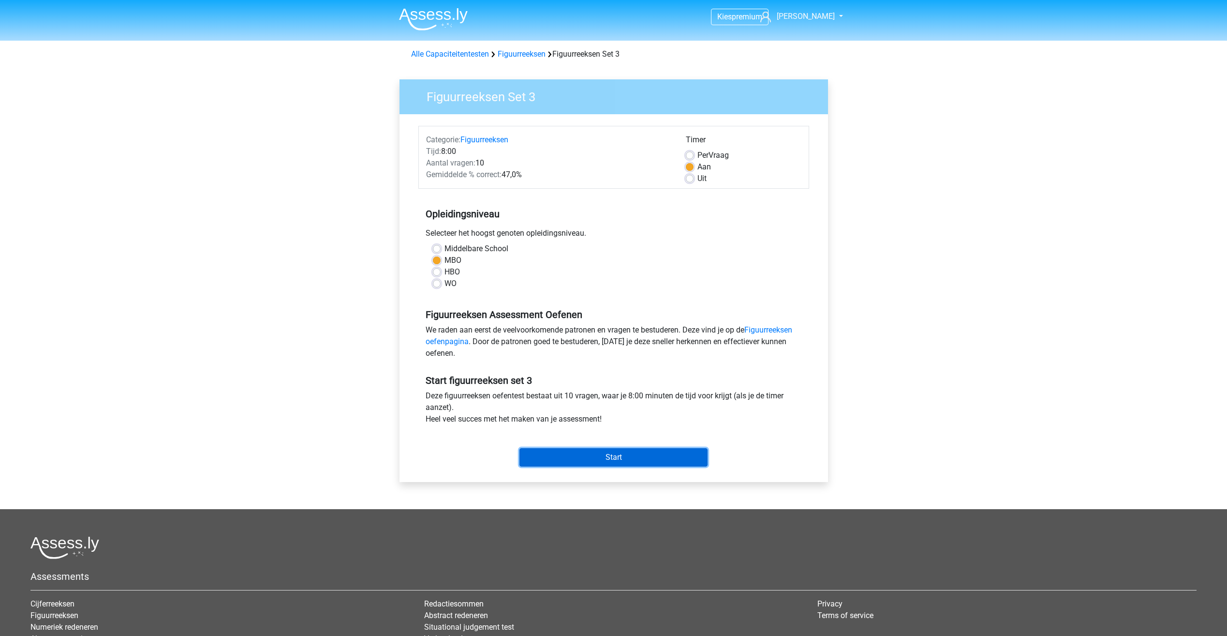
click at [573, 455] on input "Start" at bounding box center [613, 457] width 188 height 18
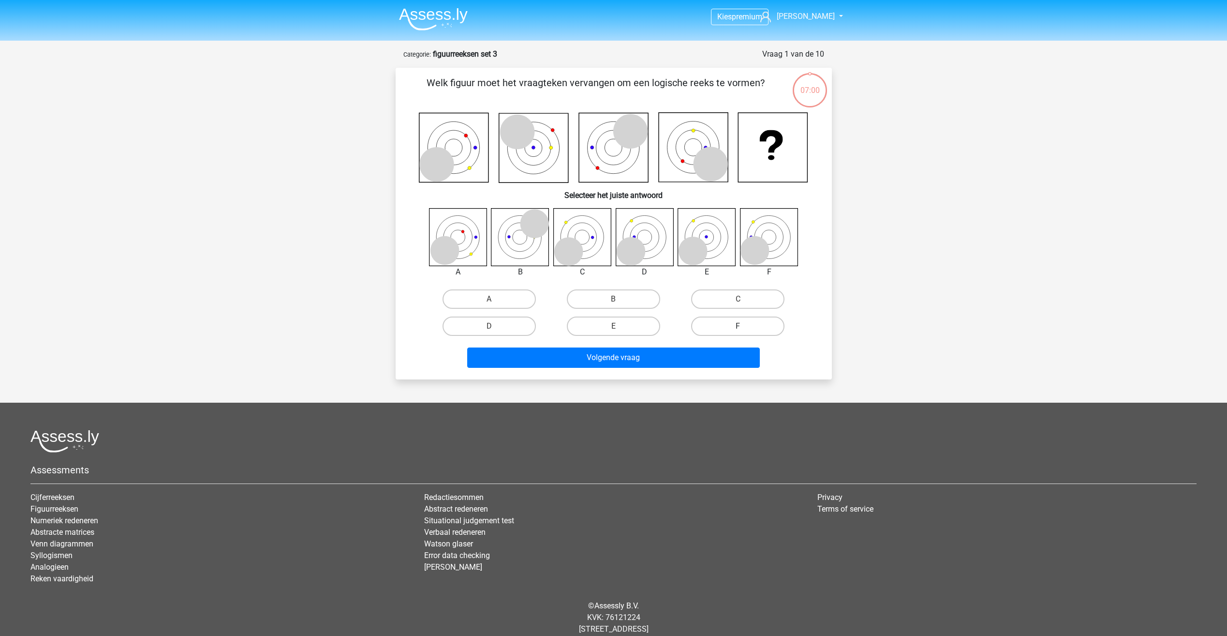
click at [755, 334] on label "F" at bounding box center [737, 325] width 93 height 19
click at [744, 332] on input "F" at bounding box center [741, 329] width 6 height 6
radio input "true"
click at [659, 356] on button "Volgende vraag" at bounding box center [613, 357] width 293 height 20
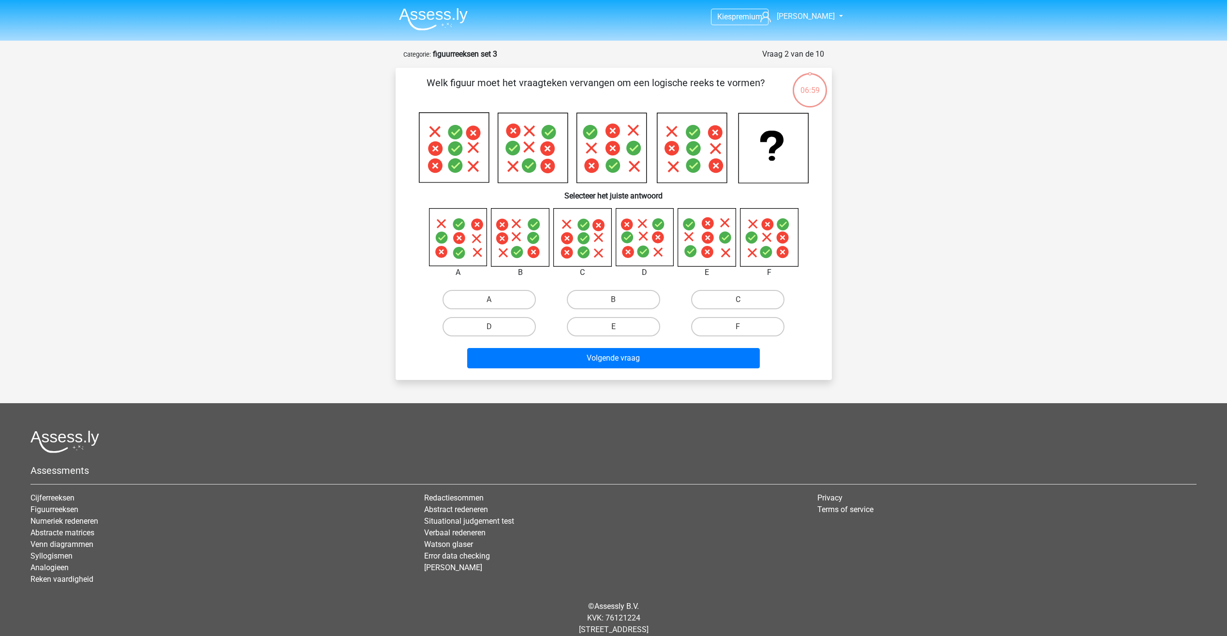
scroll to position [23, 0]
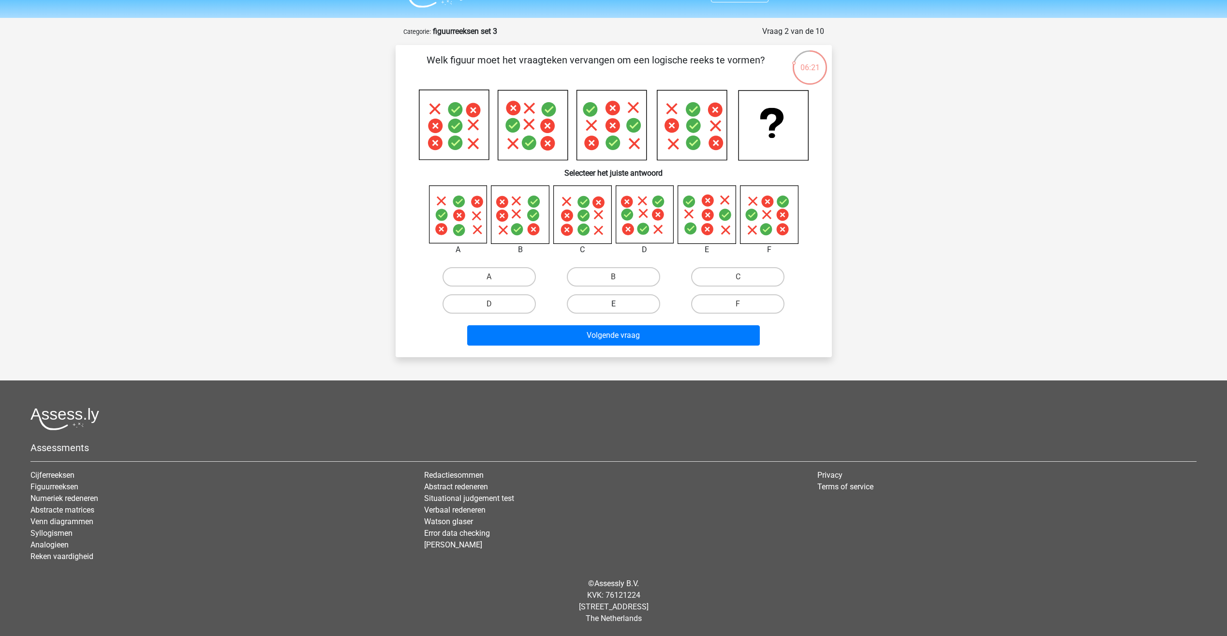
click at [602, 309] on label "E" at bounding box center [613, 303] width 93 height 19
click at [613, 309] on input "E" at bounding box center [616, 307] width 6 height 6
radio input "true"
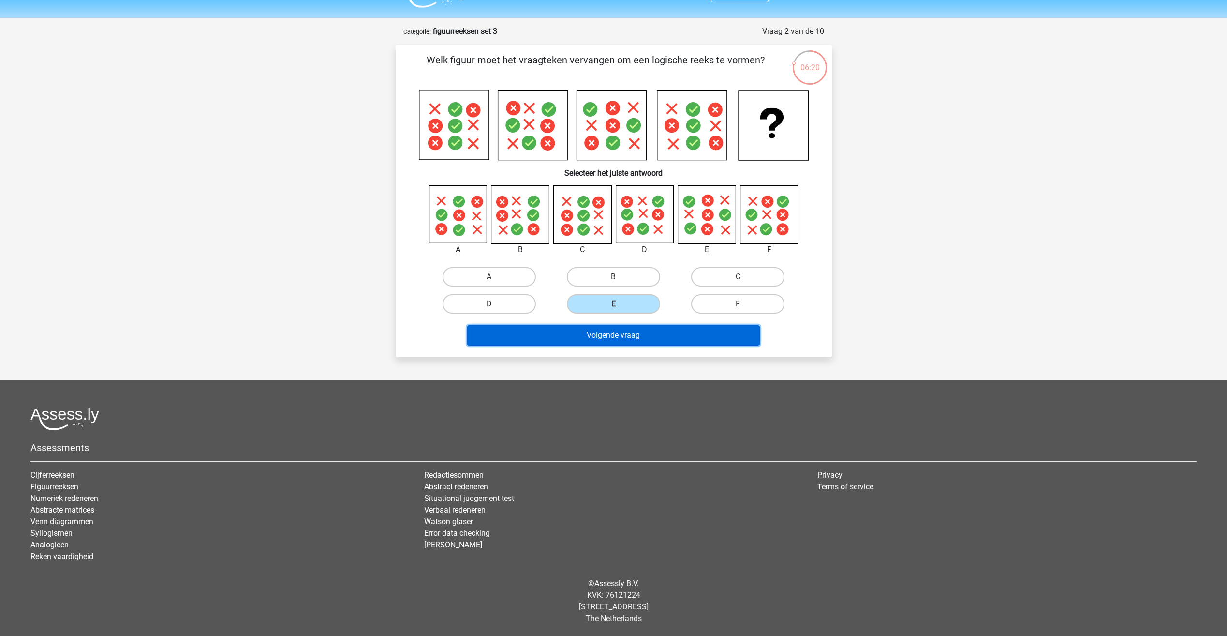
click at [606, 338] on button "Volgende vraag" at bounding box center [613, 335] width 293 height 20
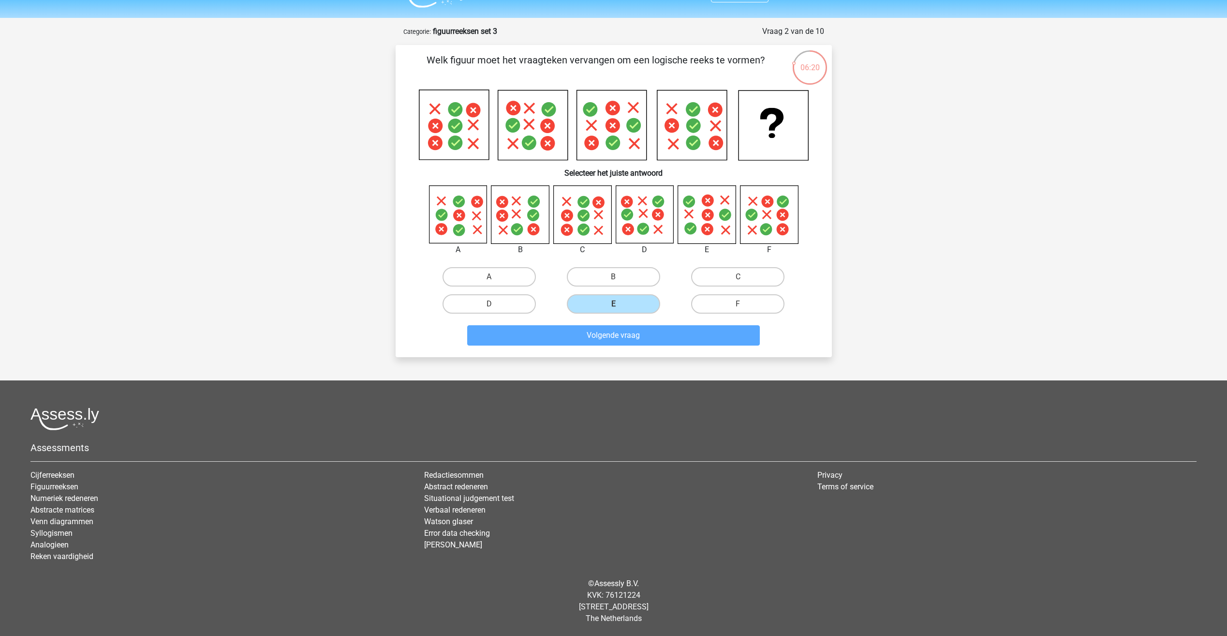
scroll to position [23, 0]
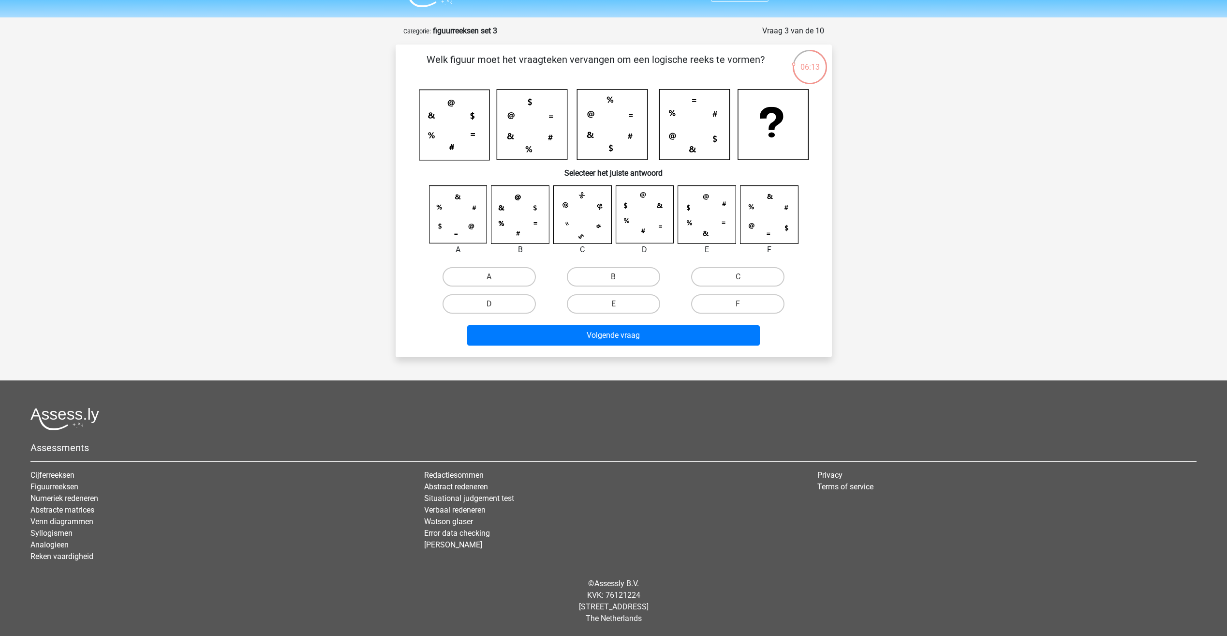
click at [452, 102] on icon at bounding box center [450, 103] width 7 height 7
click at [428, 117] on icon at bounding box center [431, 115] width 7 height 6
click at [474, 115] on icon at bounding box center [454, 125] width 70 height 70
click at [596, 276] on label "B" at bounding box center [613, 276] width 93 height 19
click at [613, 277] on input "B" at bounding box center [616, 280] width 6 height 6
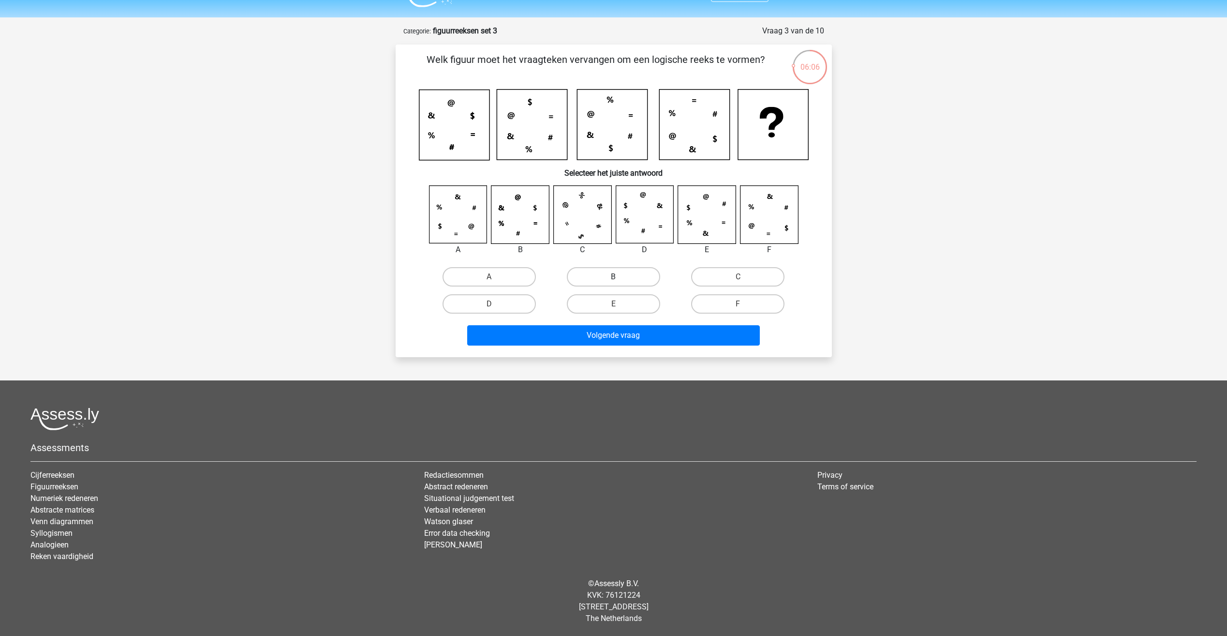
radio input "true"
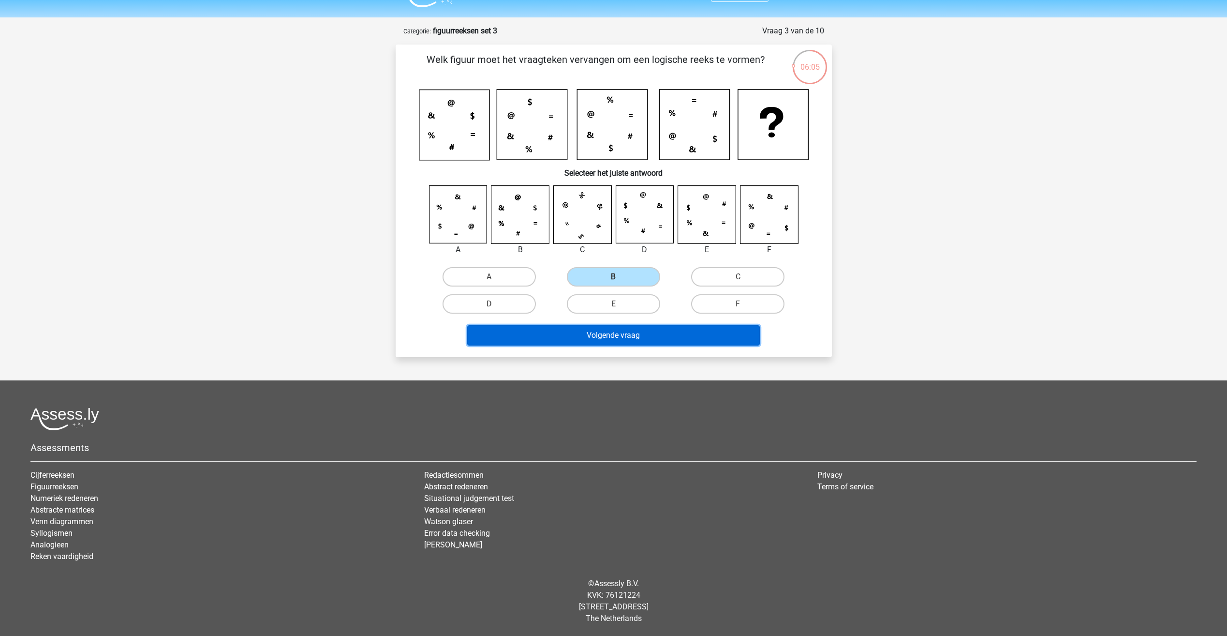
click at [606, 330] on button "Volgende vraag" at bounding box center [613, 335] width 293 height 20
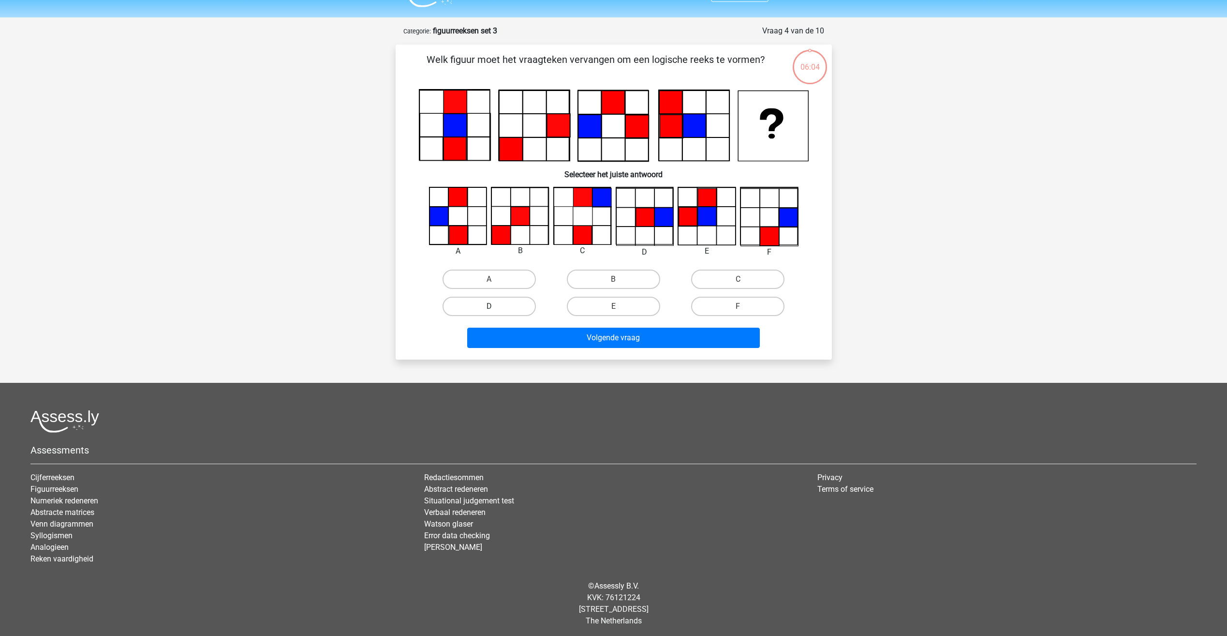
scroll to position [26, 0]
